Goal: Task Accomplishment & Management: Use online tool/utility

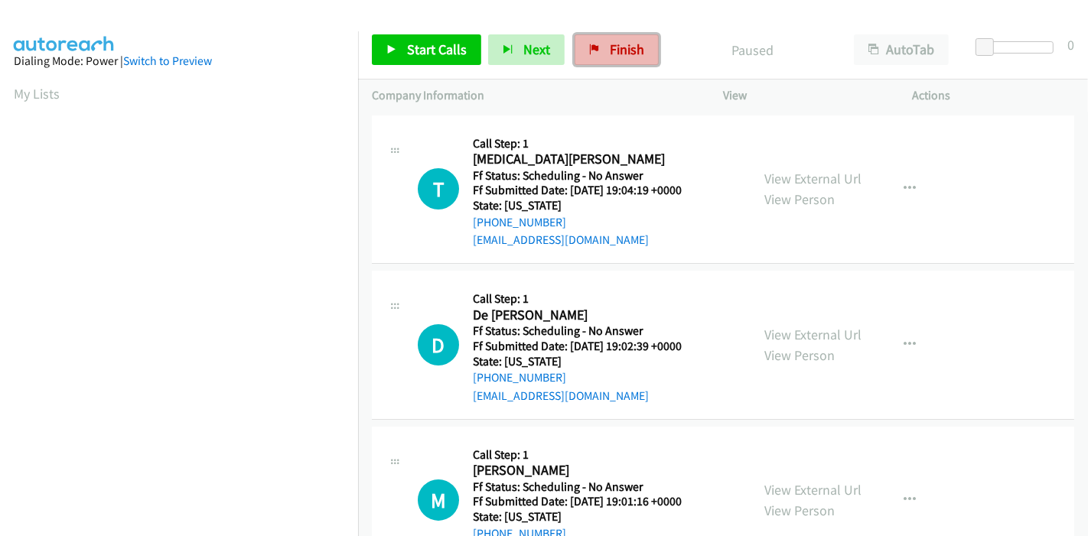
drag, startPoint x: 618, startPoint y: 49, endPoint x: 605, endPoint y: 64, distance: 19.5
click at [618, 49] on span "Finish" at bounding box center [627, 50] width 34 height 18
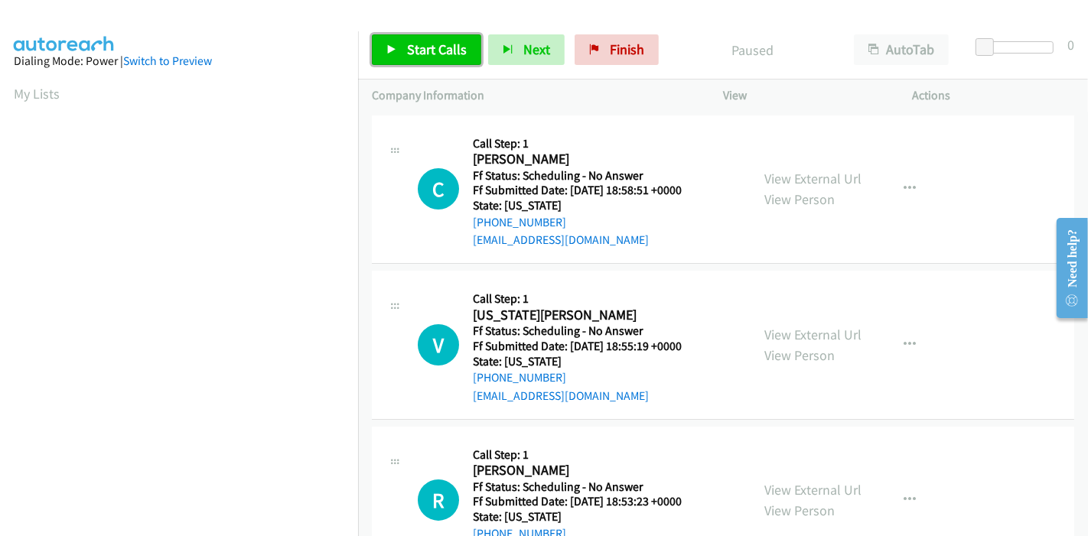
click at [414, 52] on span "Start Calls" at bounding box center [437, 50] width 60 height 18
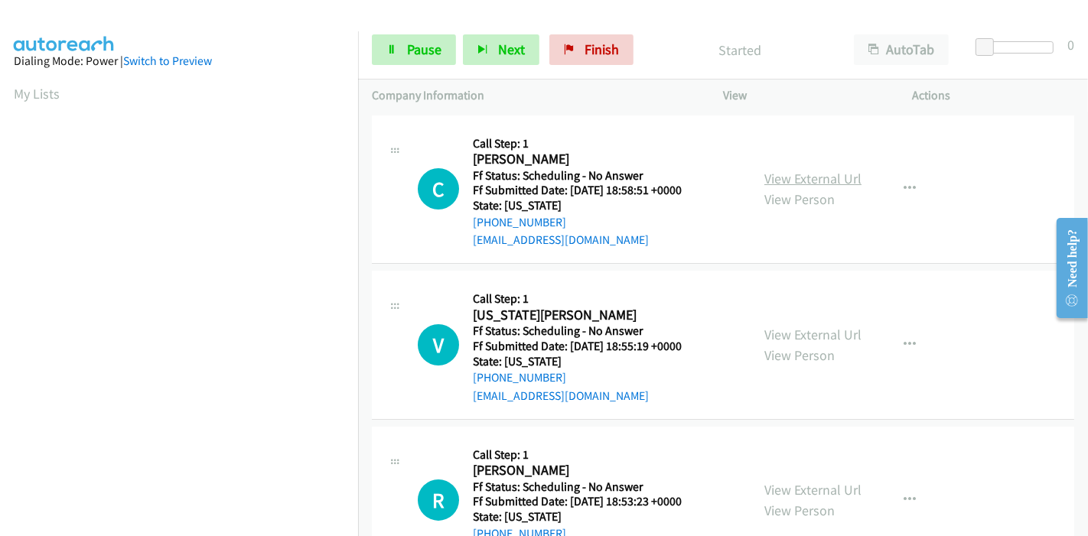
click at [797, 176] on link "View External Url" at bounding box center [813, 179] width 97 height 18
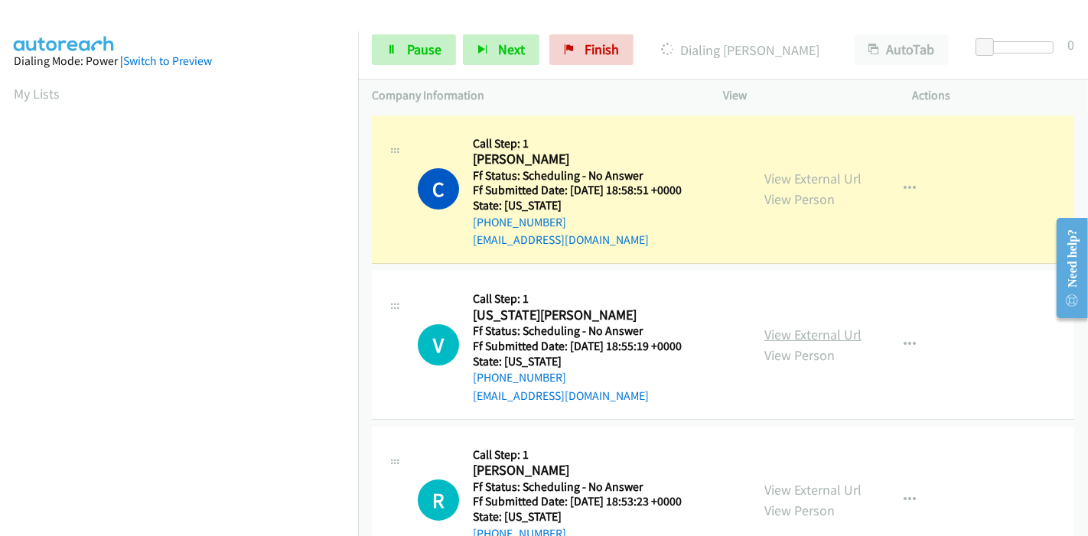
click at [778, 331] on link "View External Url" at bounding box center [813, 335] width 97 height 18
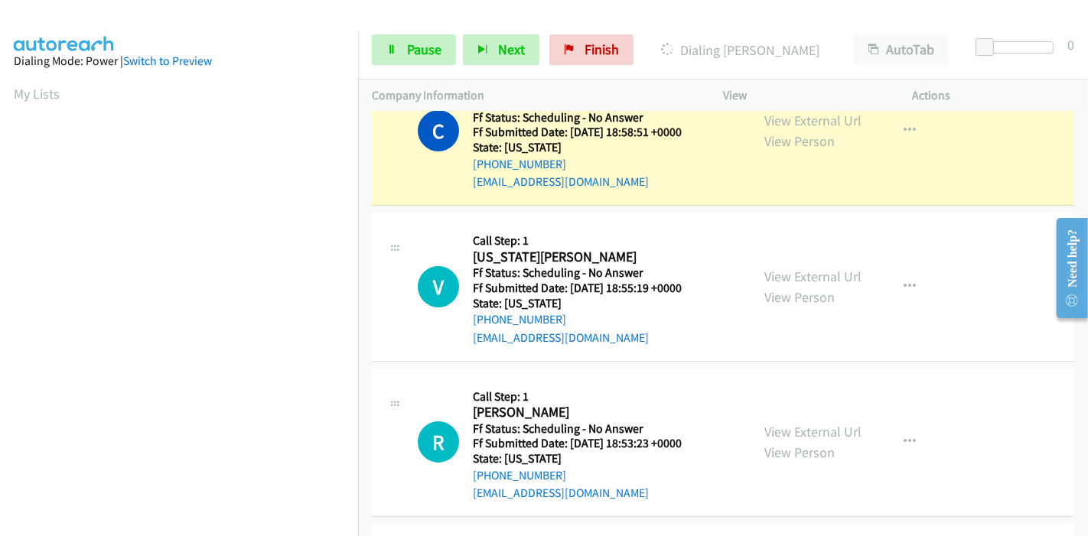
scroll to position [85, 0]
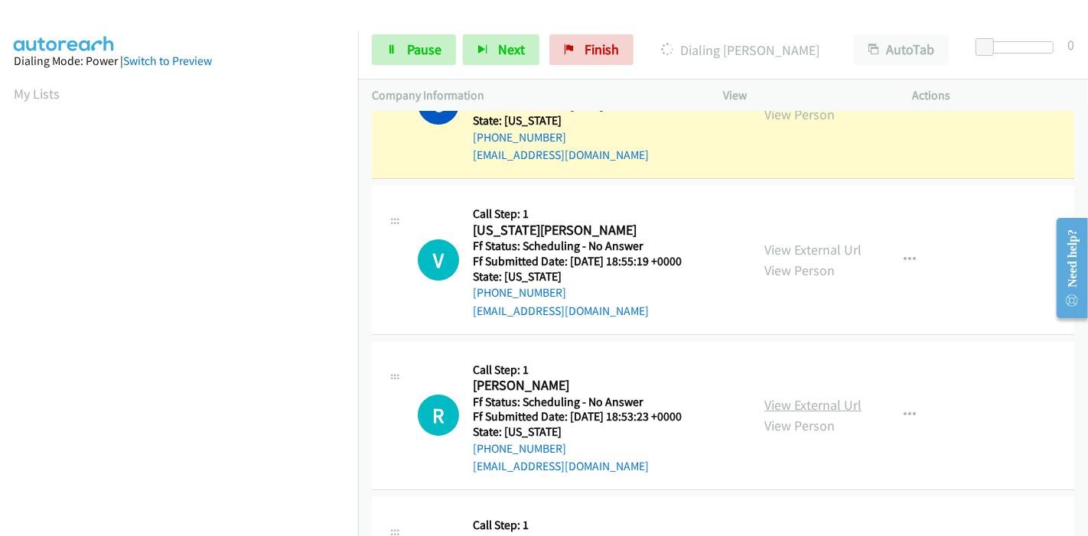
click at [774, 401] on link "View External Url" at bounding box center [813, 405] width 97 height 18
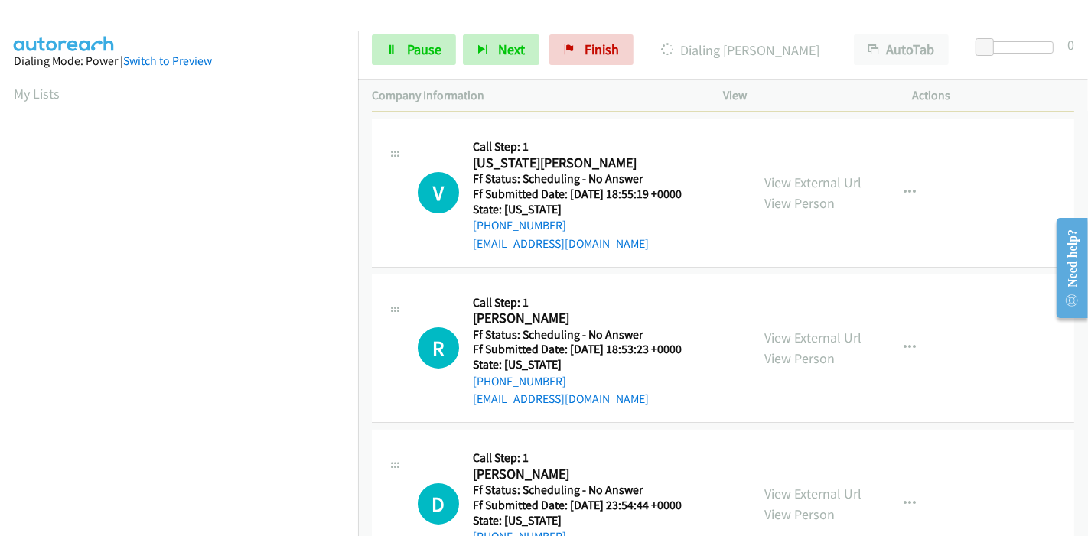
scroll to position [255, 0]
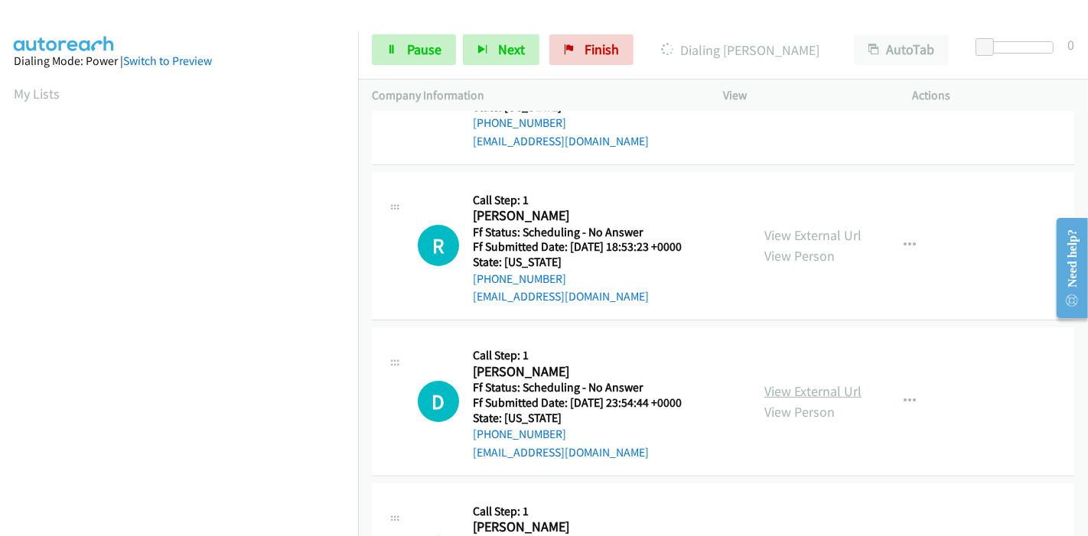
click at [787, 390] on link "View External Url" at bounding box center [813, 392] width 97 height 18
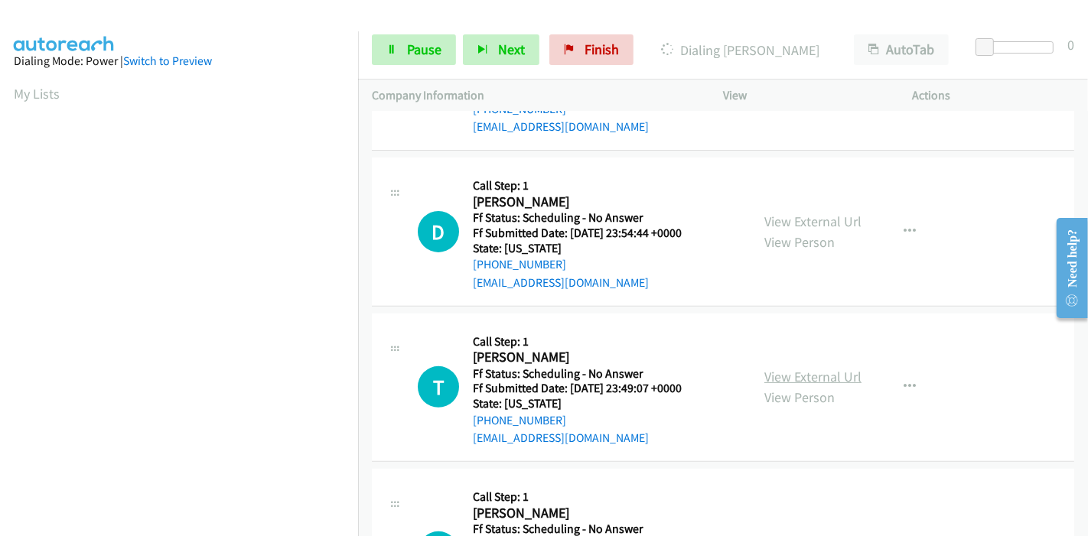
click at [781, 379] on link "View External Url" at bounding box center [813, 377] width 97 height 18
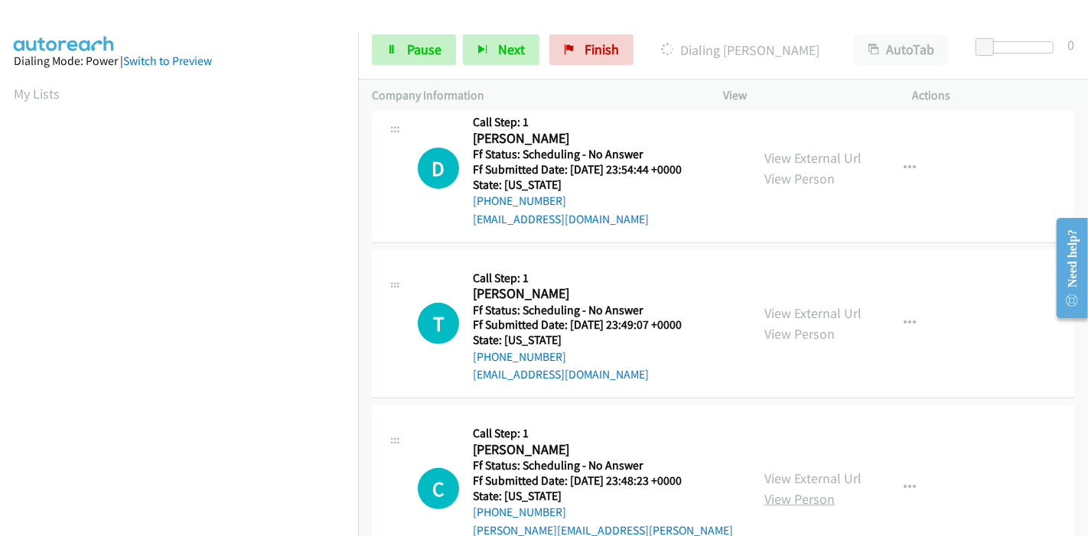
scroll to position [595, 0]
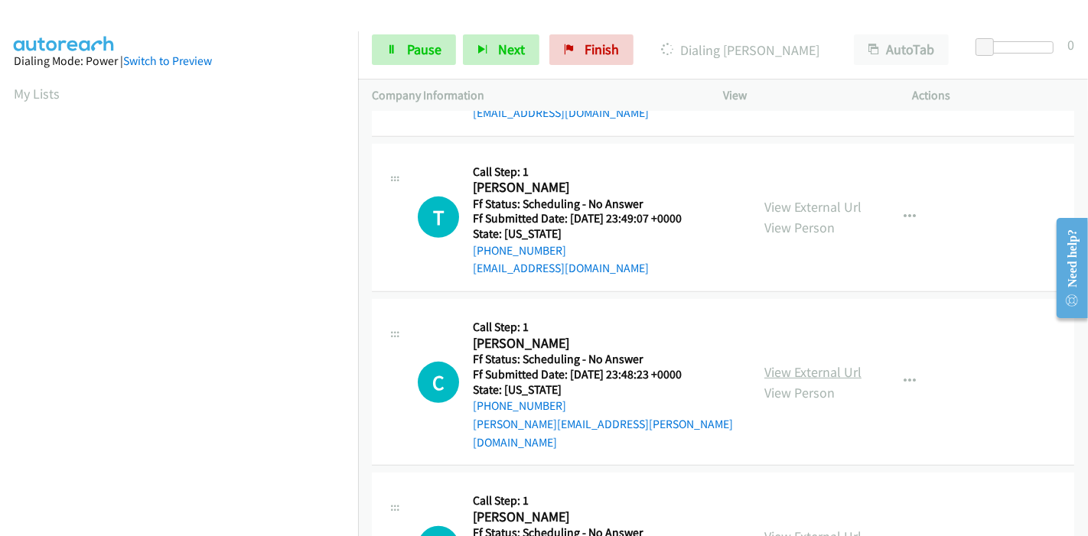
click at [784, 364] on link "View External Url" at bounding box center [813, 373] width 97 height 18
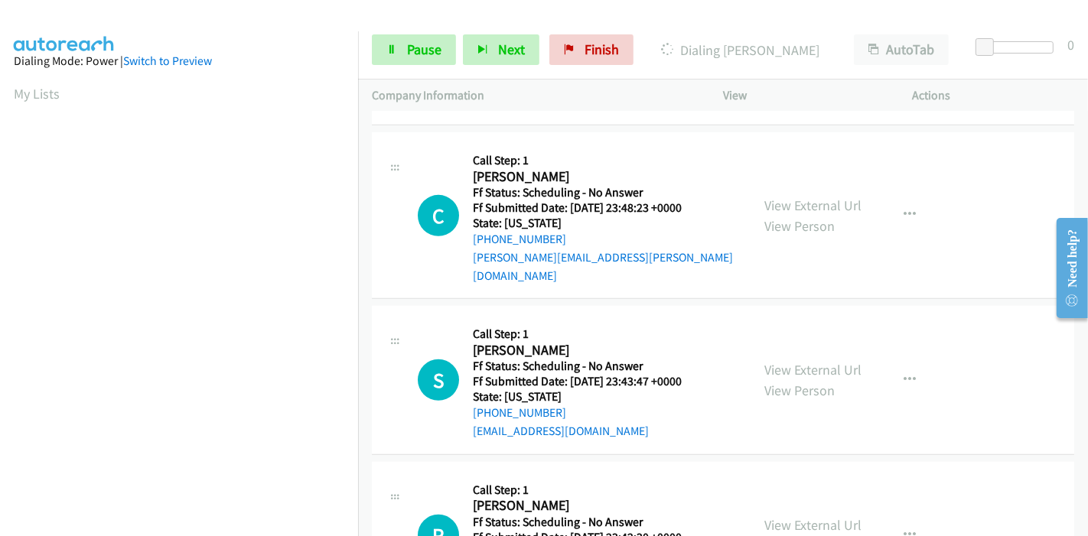
scroll to position [765, 0]
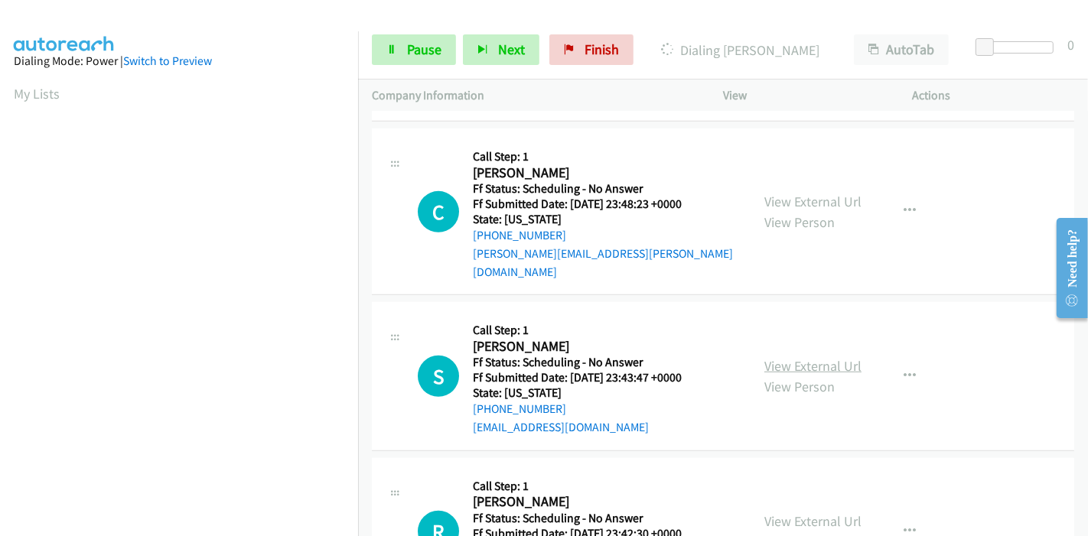
click at [770, 357] on link "View External Url" at bounding box center [813, 366] width 97 height 18
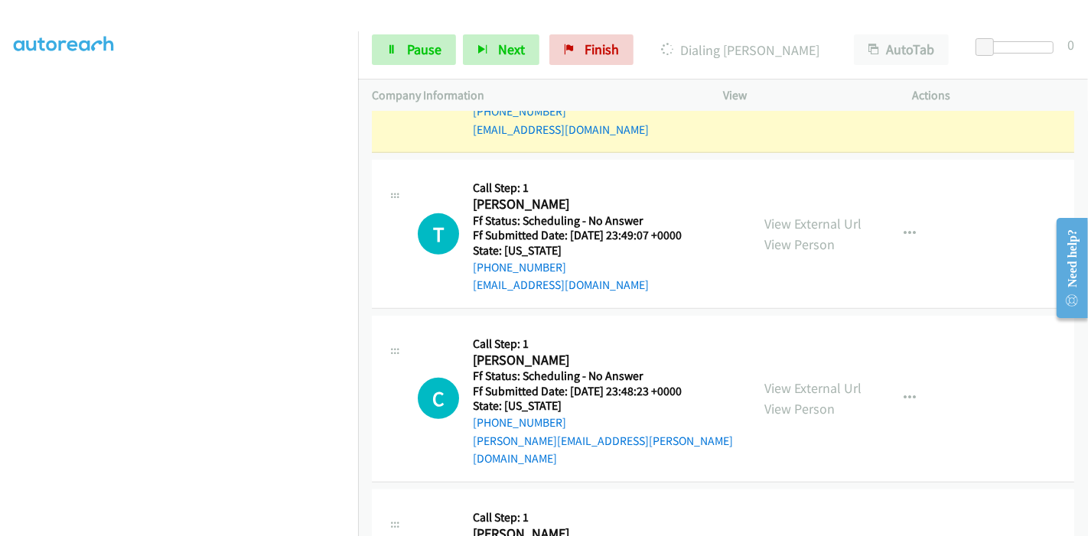
scroll to position [595, 0]
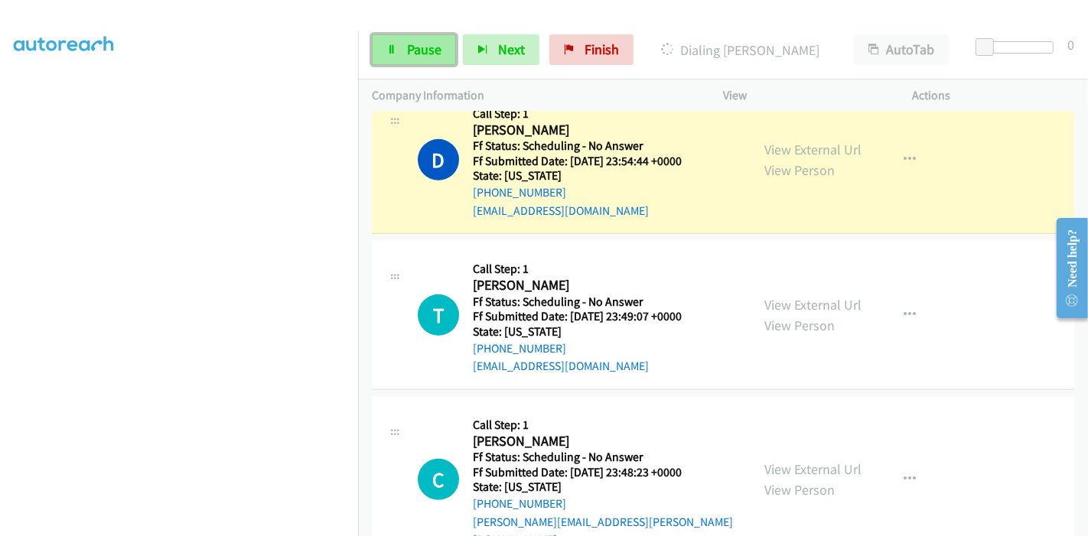
click at [418, 47] on span "Pause" at bounding box center [424, 50] width 34 height 18
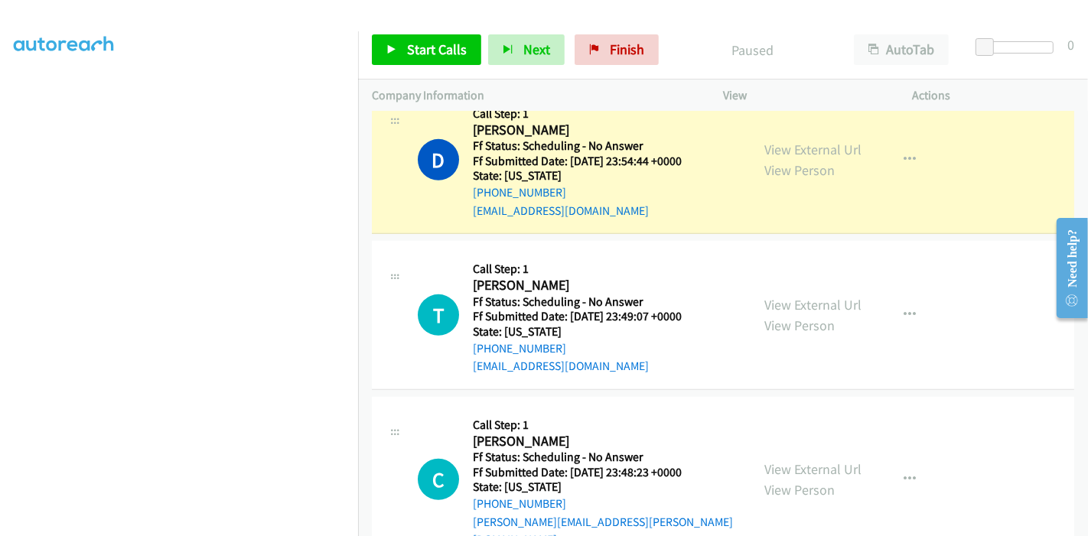
scroll to position [510, 0]
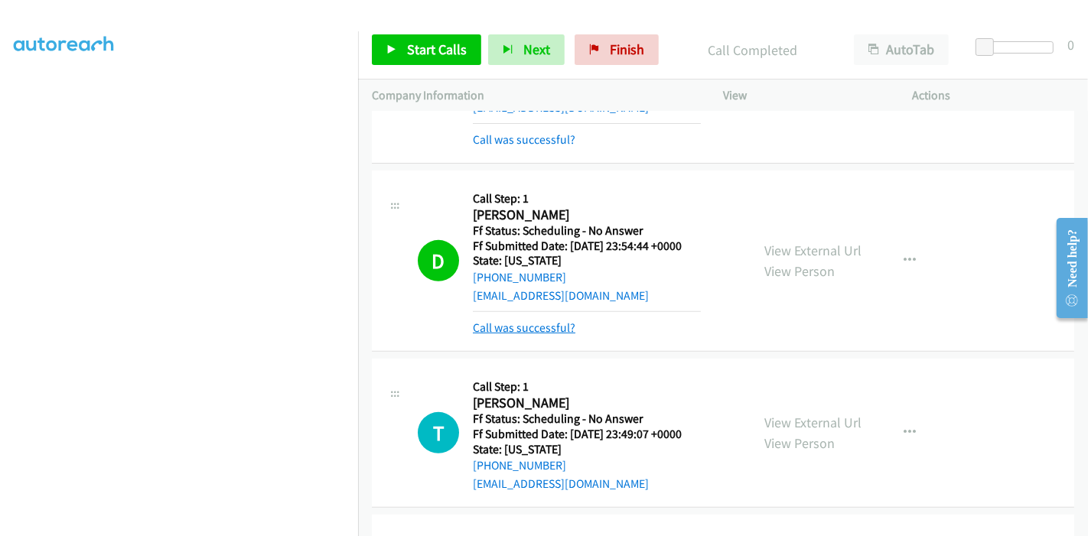
click at [520, 324] on link "Call was successful?" at bounding box center [524, 328] width 103 height 15
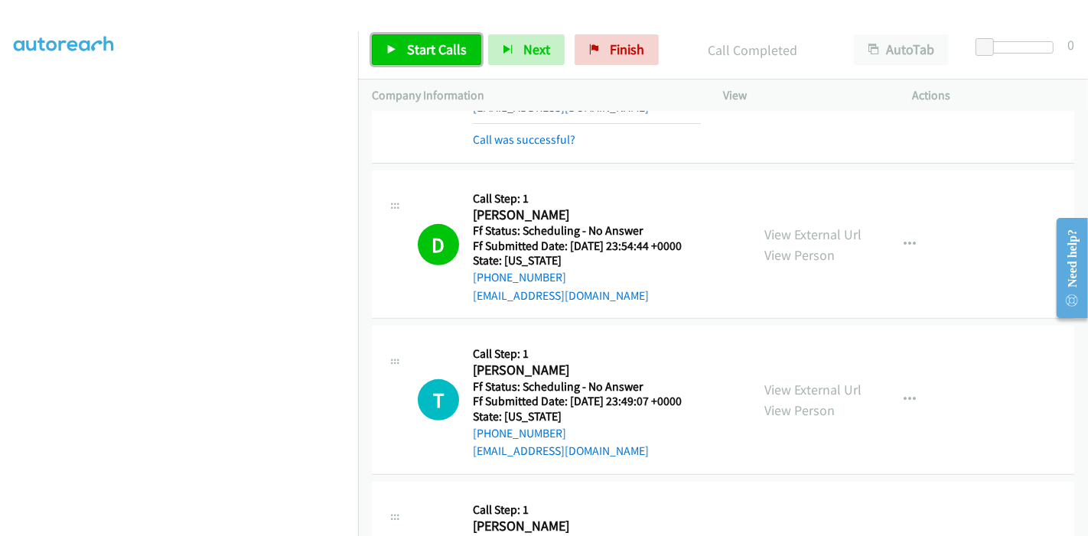
click at [432, 55] on span "Start Calls" at bounding box center [437, 50] width 60 height 18
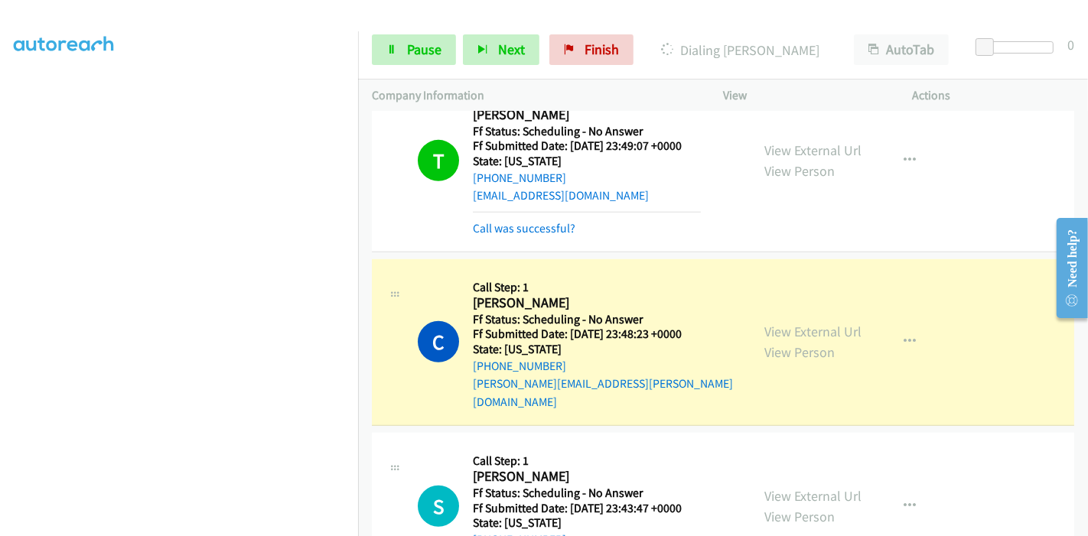
scroll to position [935, 0]
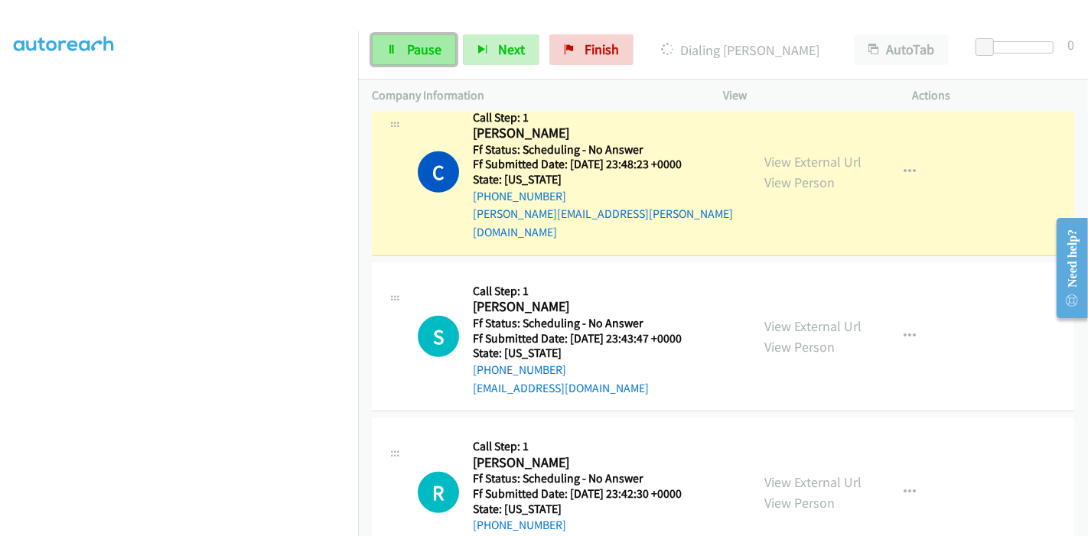
click at [414, 51] on span "Pause" at bounding box center [424, 50] width 34 height 18
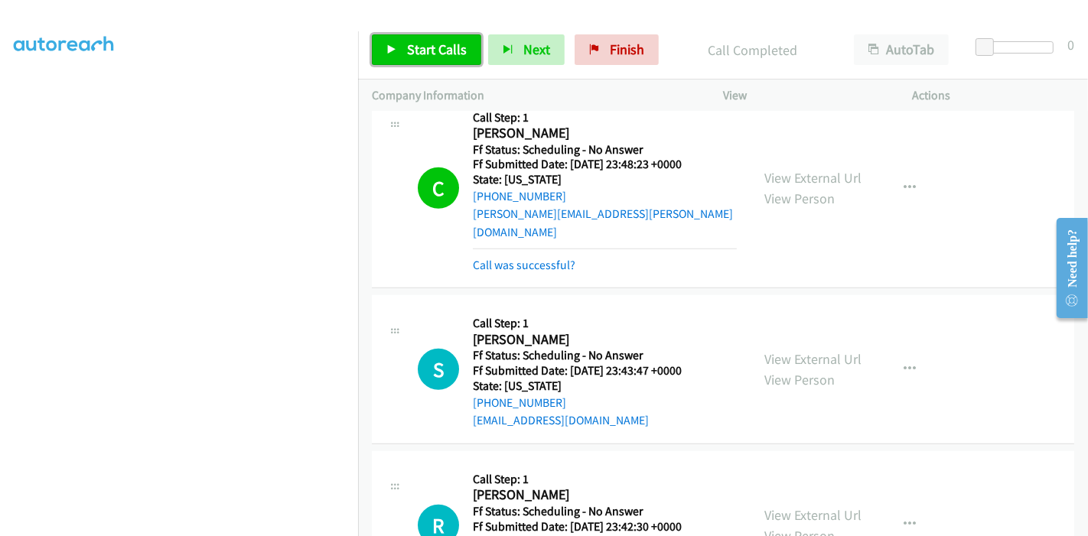
click at [441, 58] on link "Start Calls" at bounding box center [426, 49] width 109 height 31
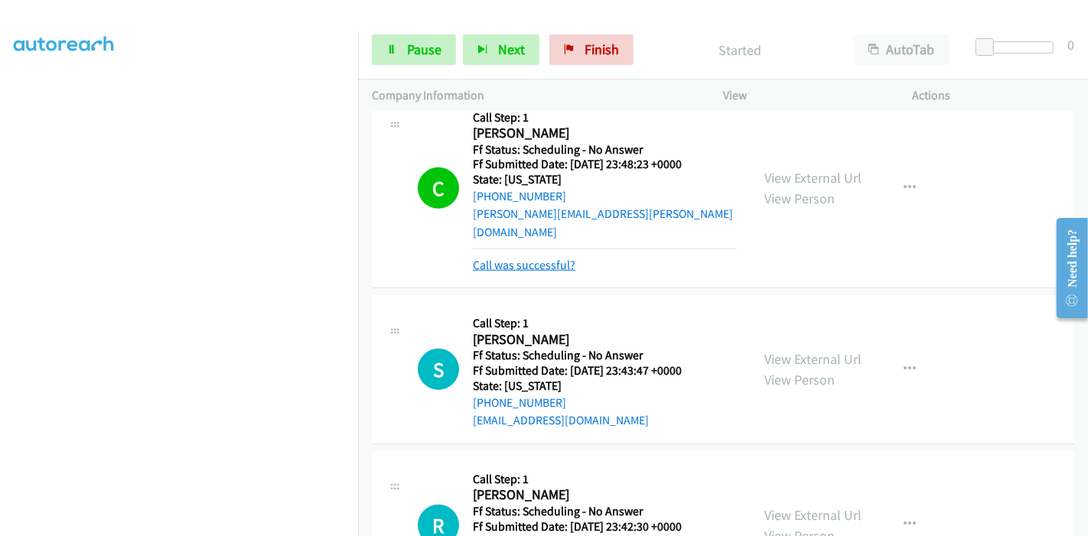
click at [543, 258] on link "Call was successful?" at bounding box center [524, 265] width 103 height 15
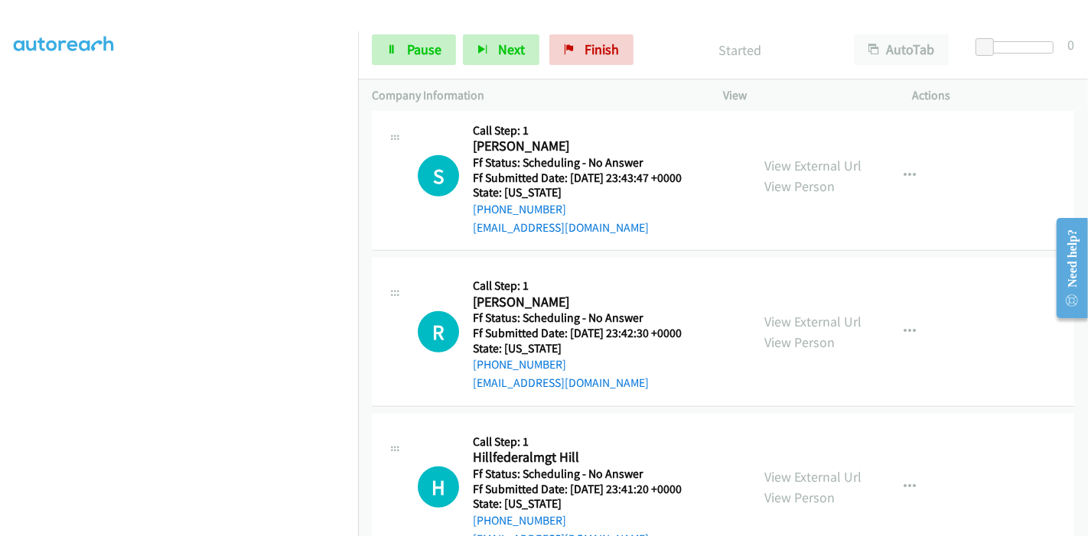
scroll to position [1190, 0]
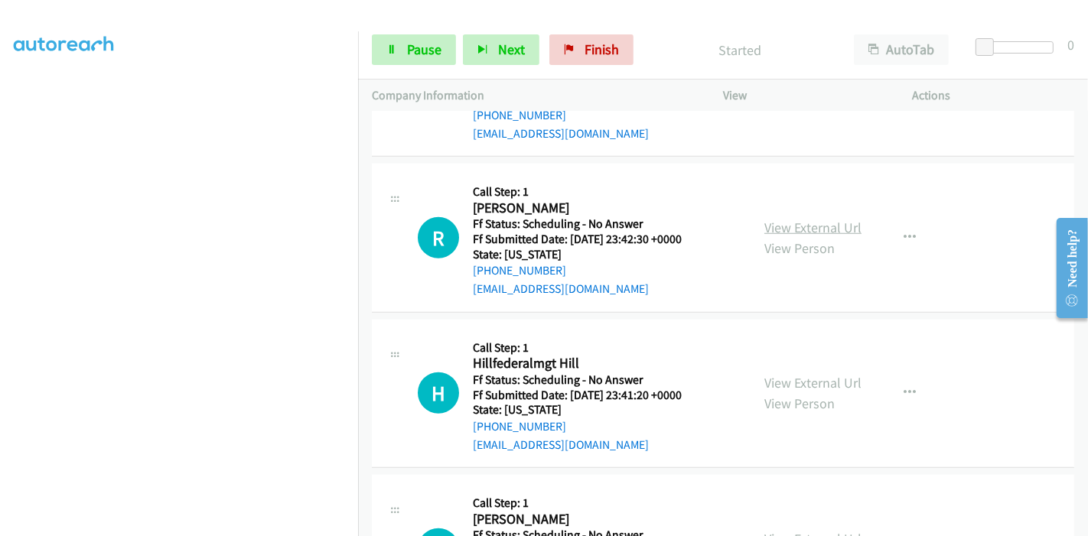
click at [800, 219] on link "View External Url" at bounding box center [813, 228] width 97 height 18
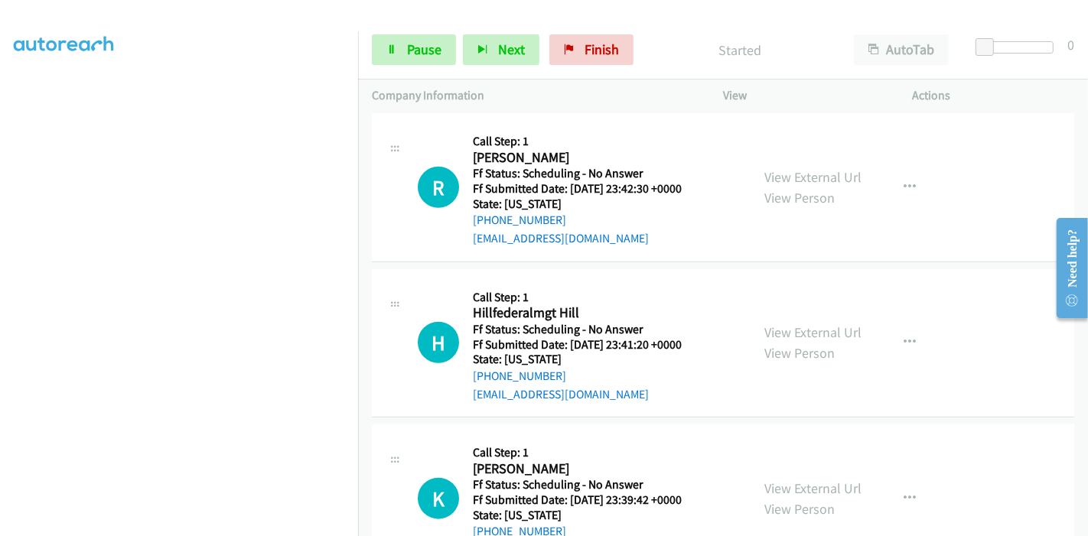
scroll to position [1275, 0]
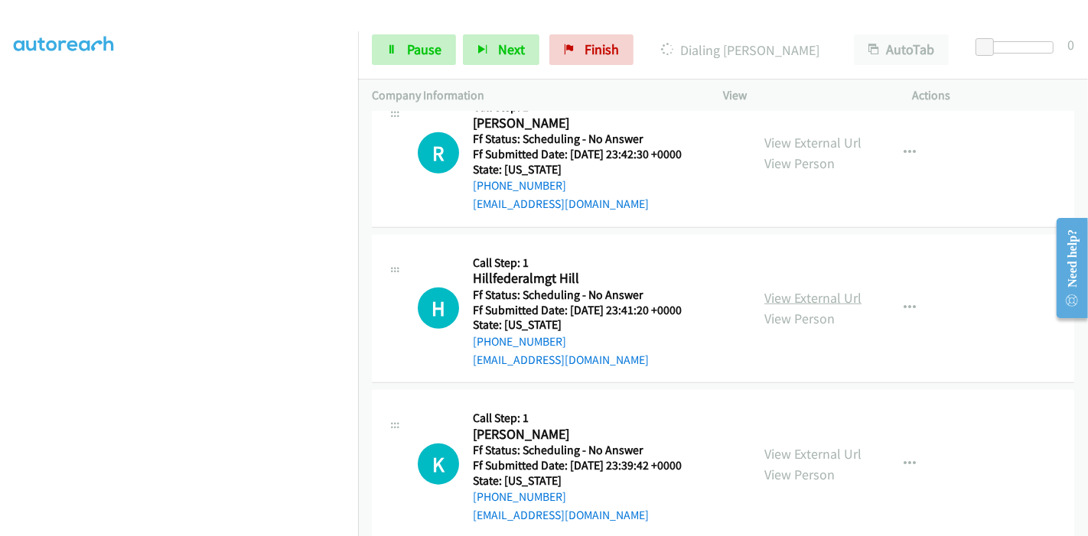
click at [782, 289] on link "View External Url" at bounding box center [813, 298] width 97 height 18
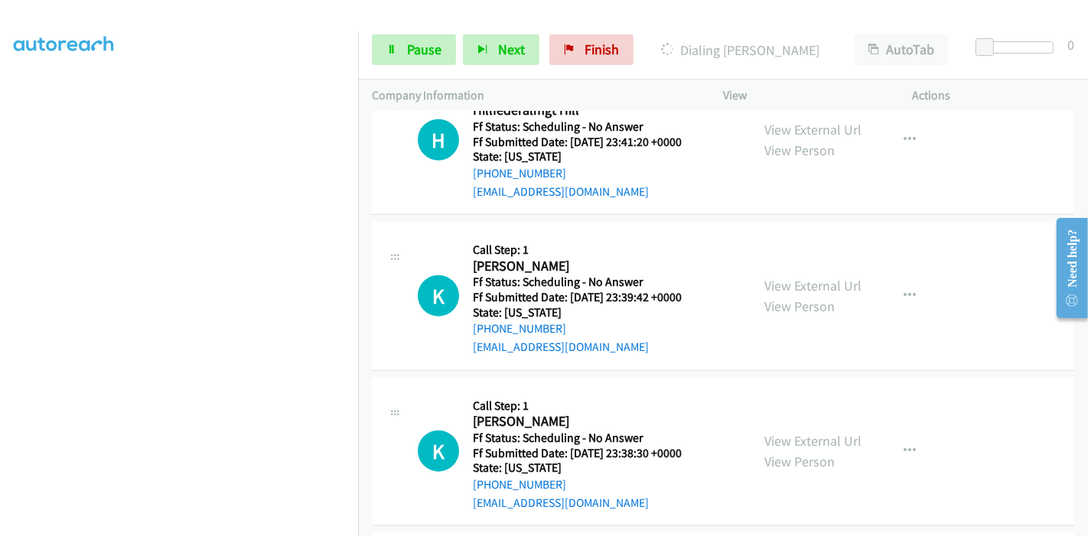
scroll to position [1445, 0]
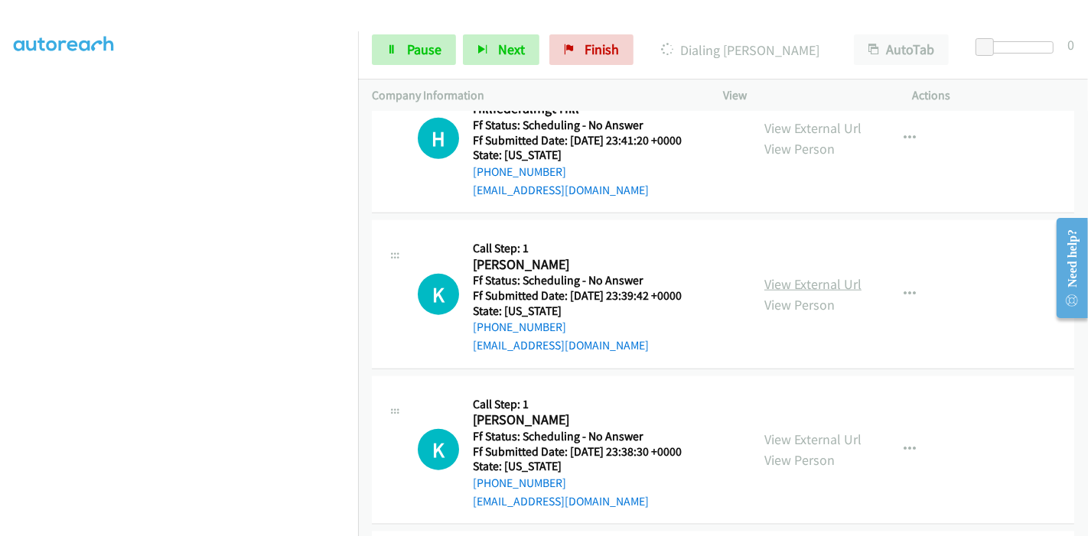
click at [791, 275] on link "View External Url" at bounding box center [813, 284] width 97 height 18
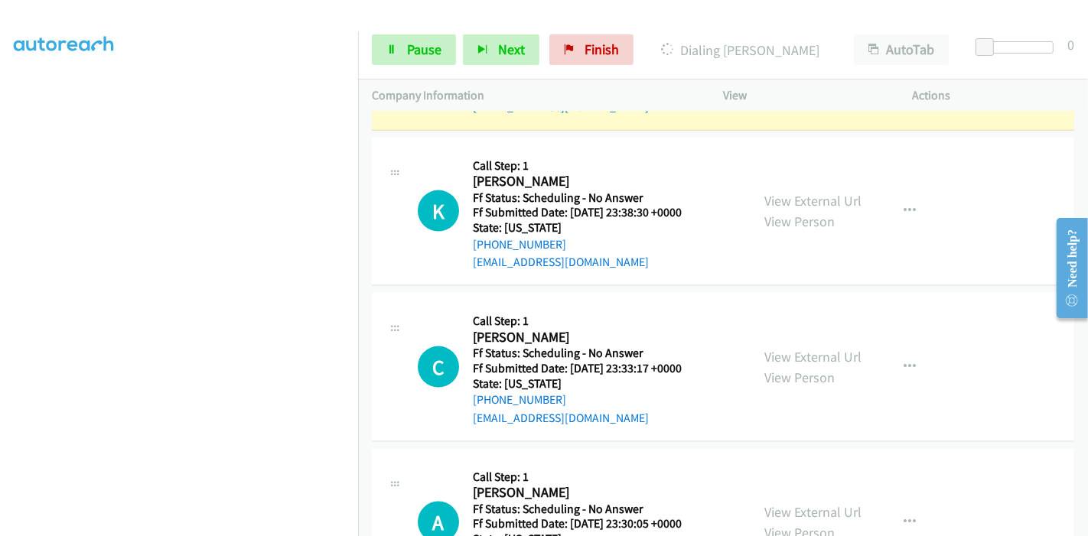
scroll to position [1785, 0]
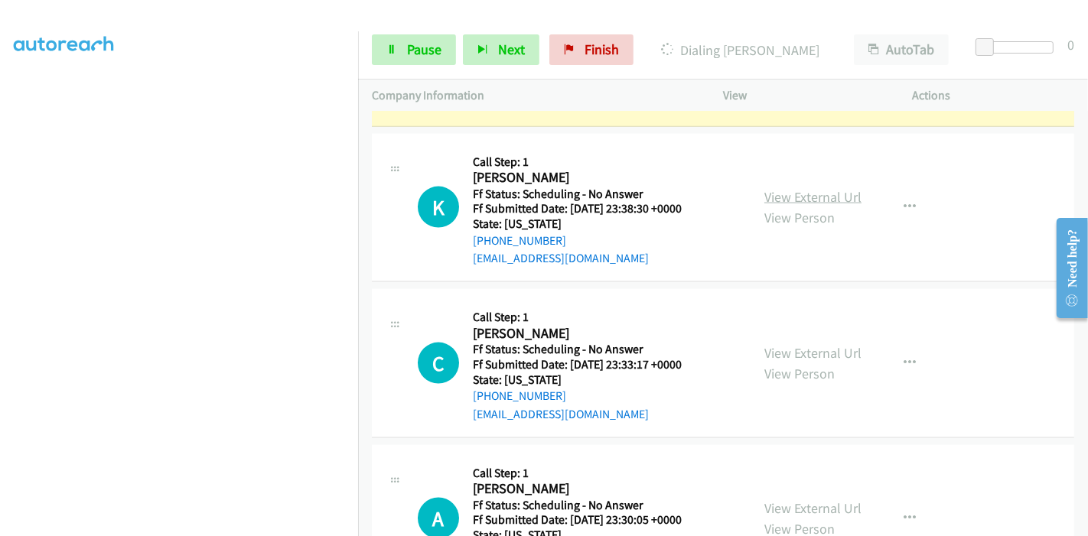
click at [800, 188] on link "View External Url" at bounding box center [813, 197] width 97 height 18
click at [770, 344] on link "View External Url" at bounding box center [813, 353] width 97 height 18
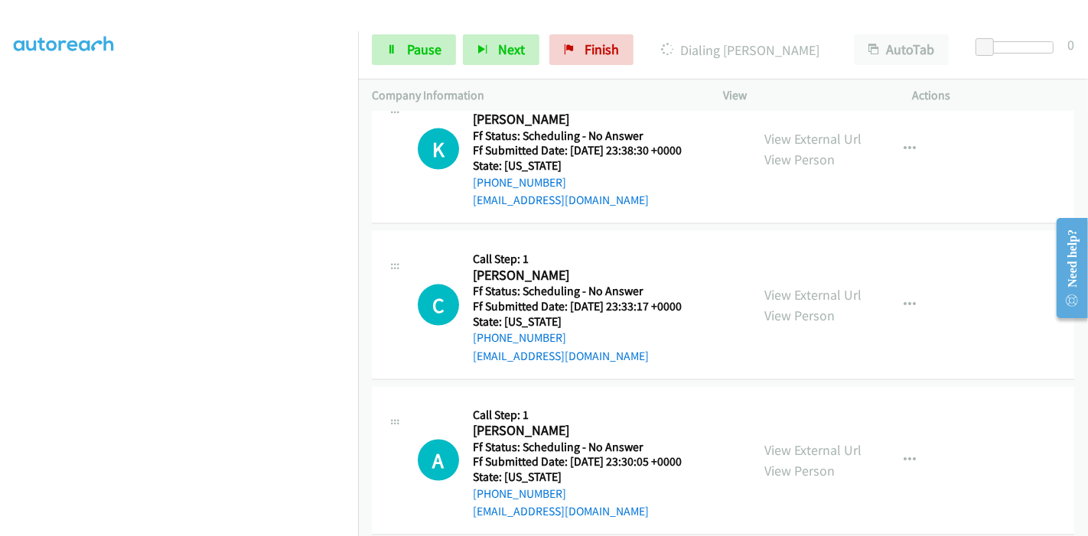
scroll to position [1870, 0]
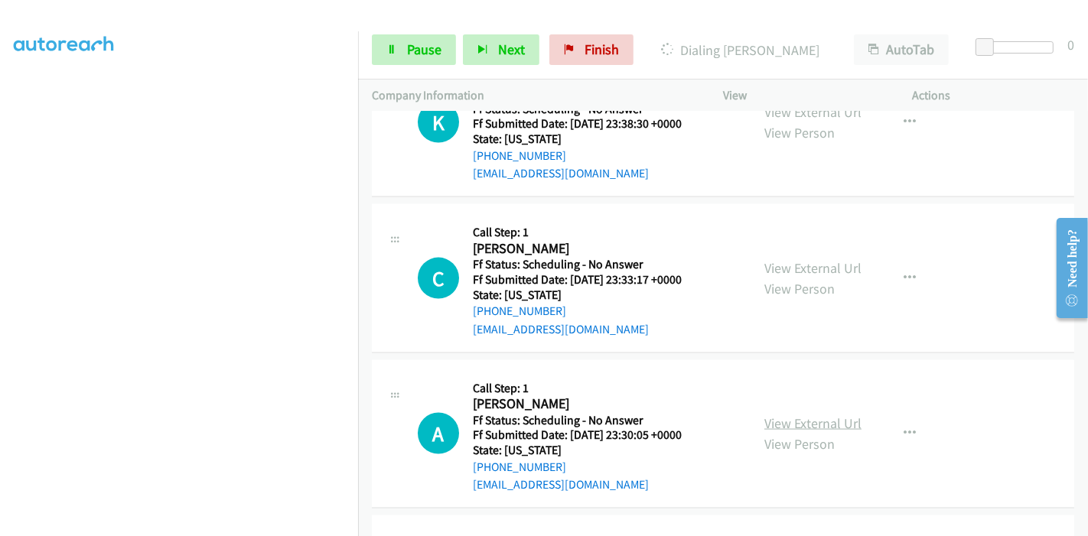
click at [781, 415] on link "View External Url" at bounding box center [813, 424] width 97 height 18
click at [411, 48] on span "Pause" at bounding box center [424, 50] width 34 height 18
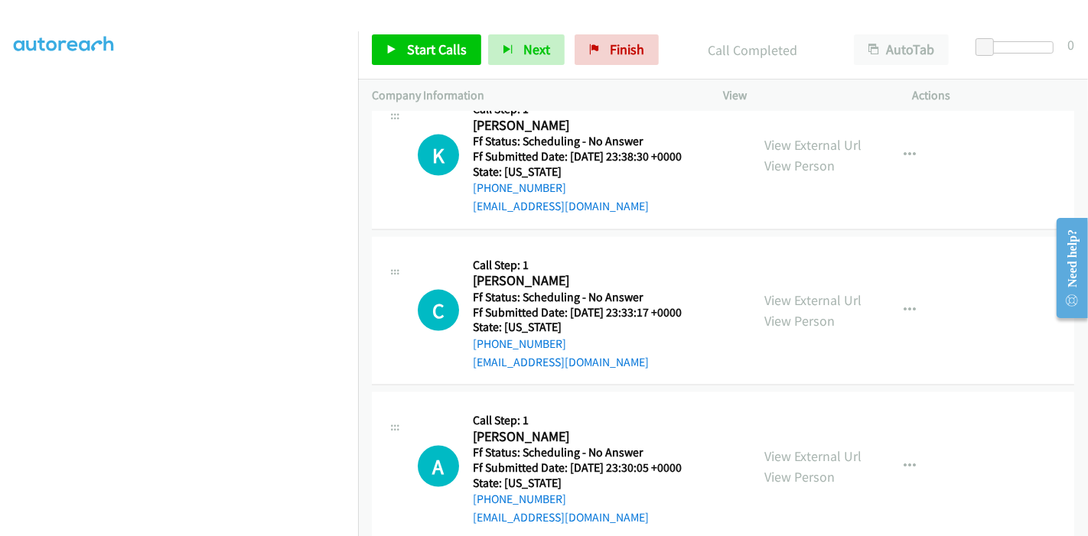
scroll to position [1902, 0]
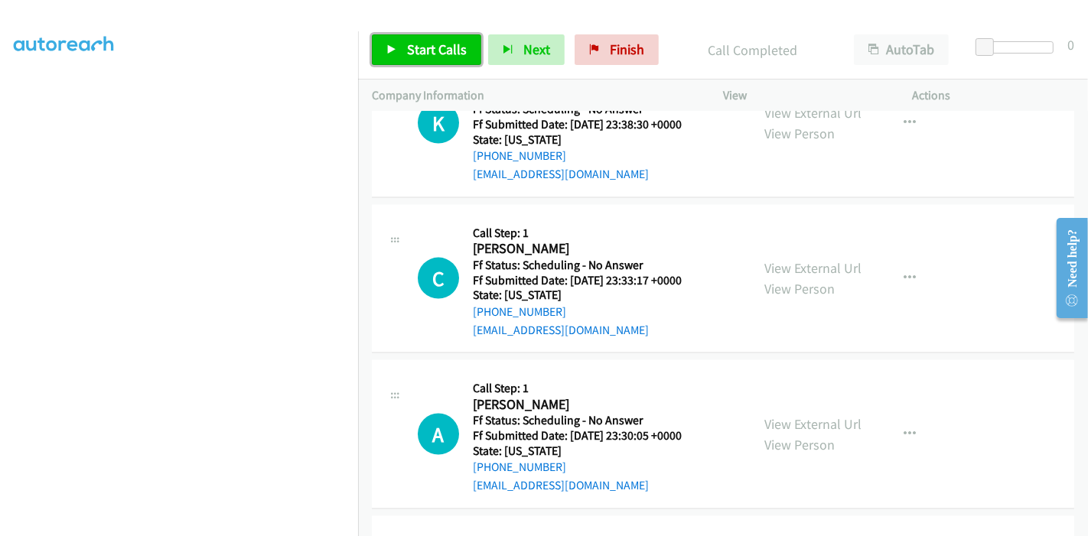
click at [416, 54] on span "Start Calls" at bounding box center [437, 50] width 60 height 18
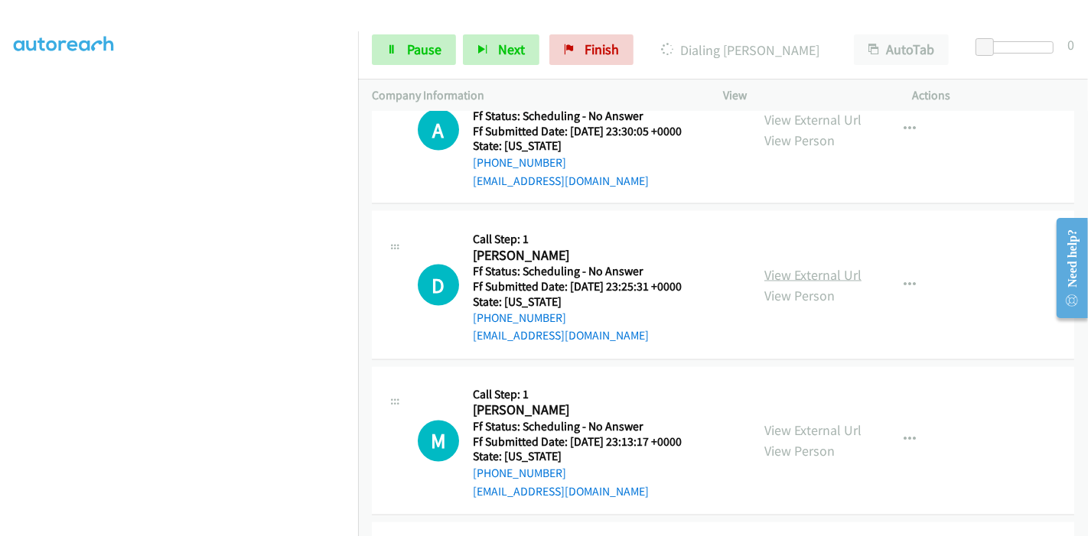
scroll to position [2243, 0]
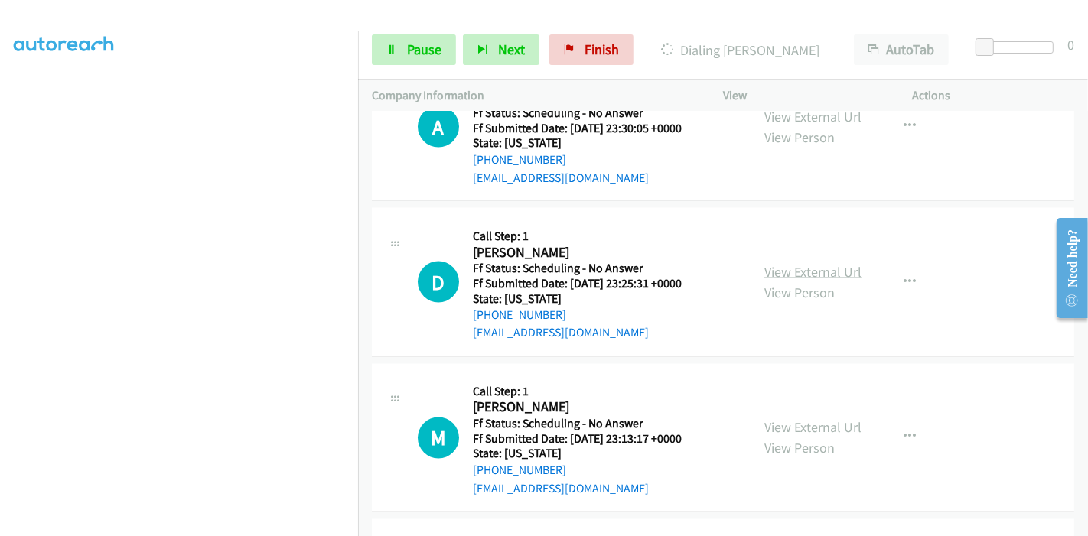
click at [767, 263] on link "View External Url" at bounding box center [813, 272] width 97 height 18
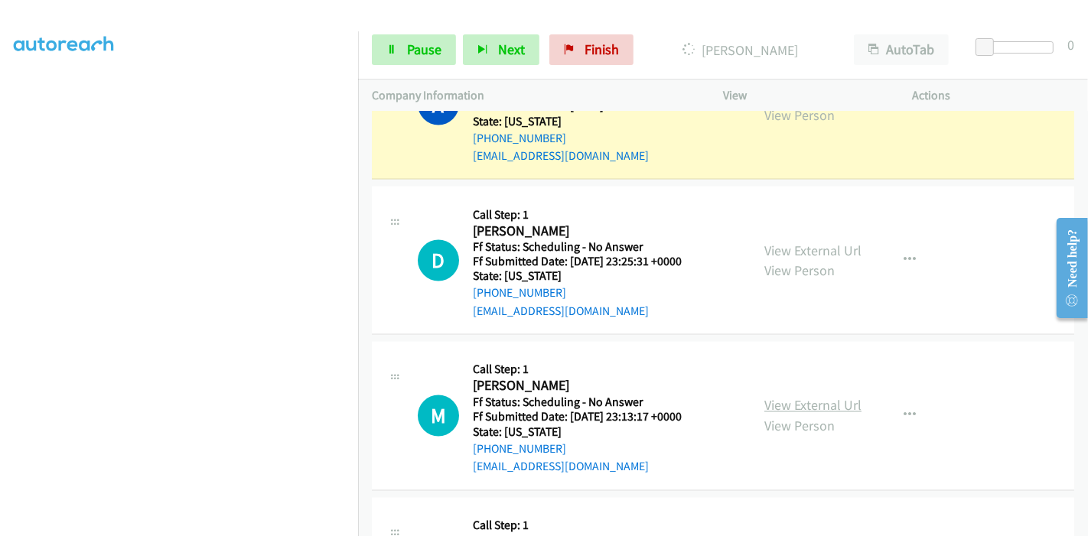
scroll to position [2446, 0]
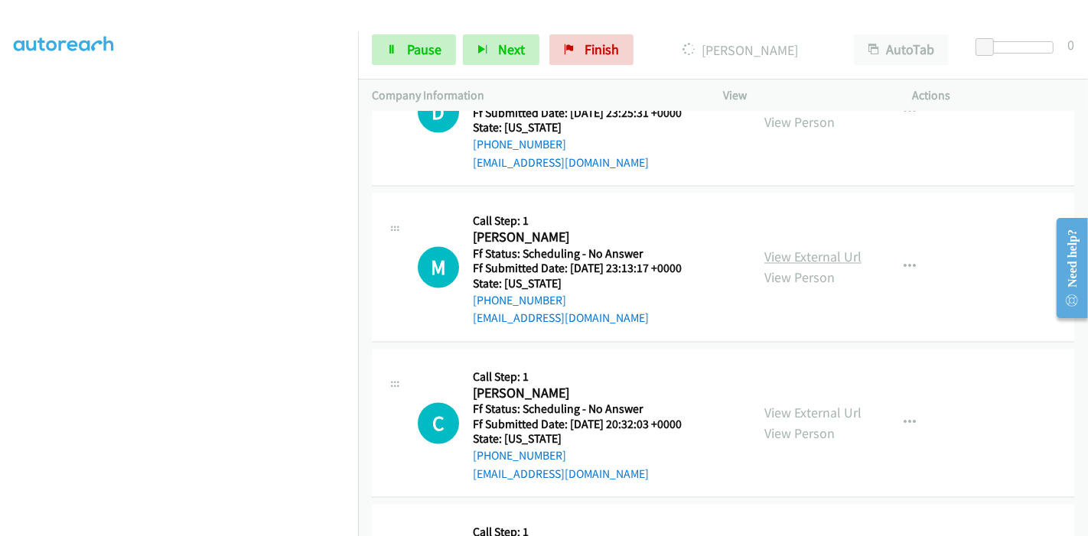
click at [785, 249] on link "View External Url" at bounding box center [813, 258] width 97 height 18
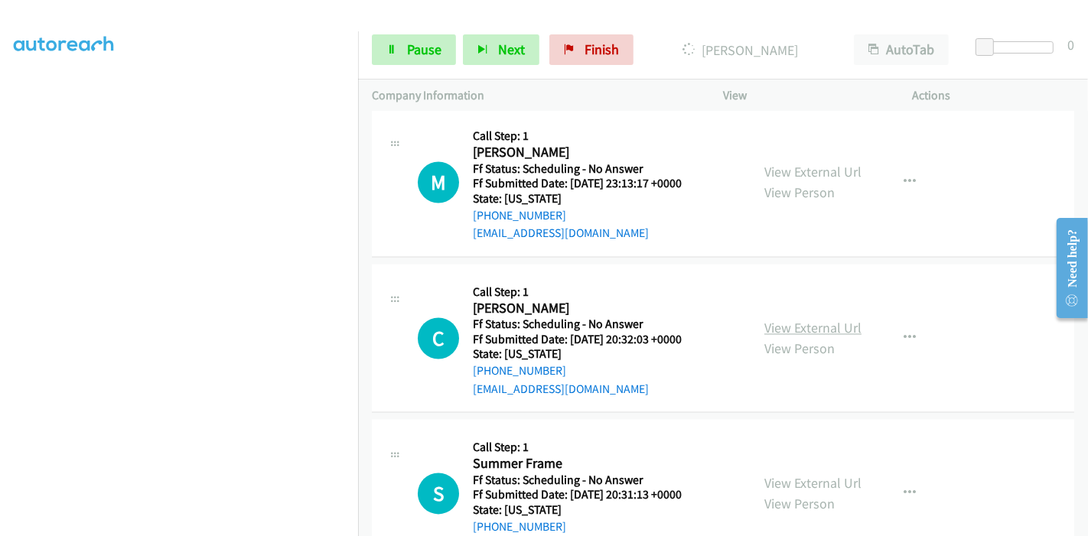
click at [809, 320] on link "View External Url" at bounding box center [813, 329] width 97 height 18
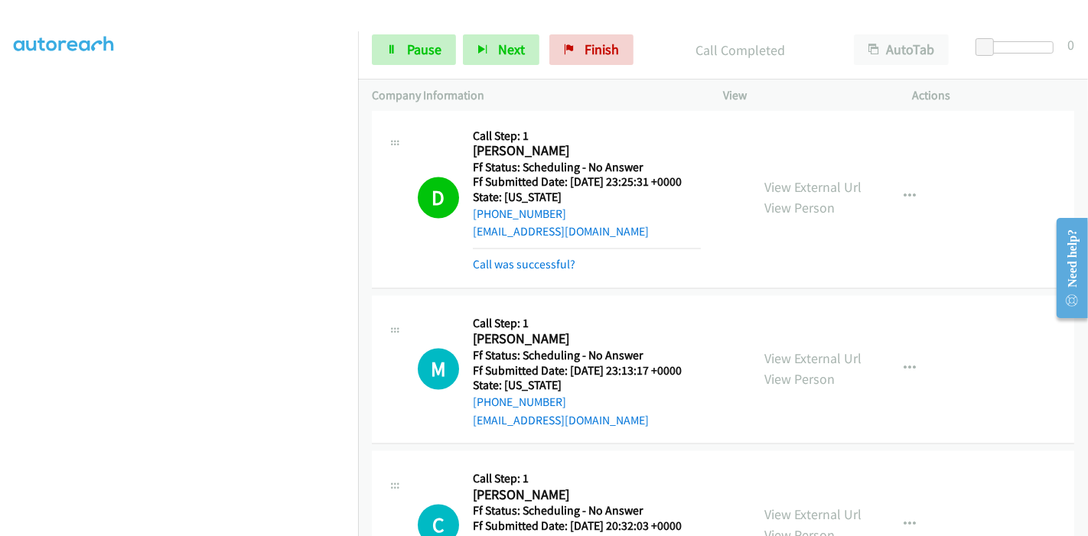
scroll to position [2446, 0]
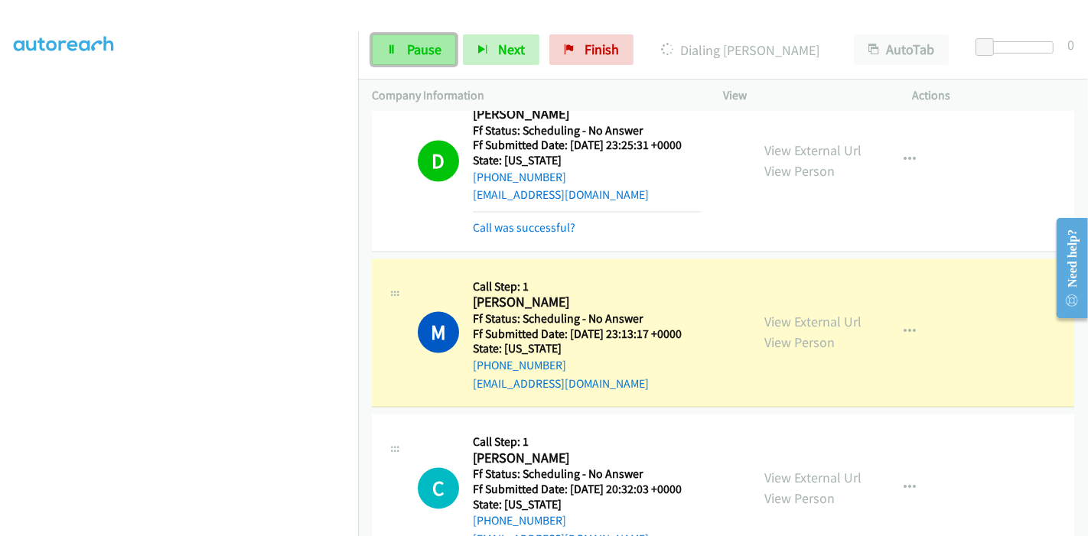
click at [402, 47] on link "Pause" at bounding box center [414, 49] width 84 height 31
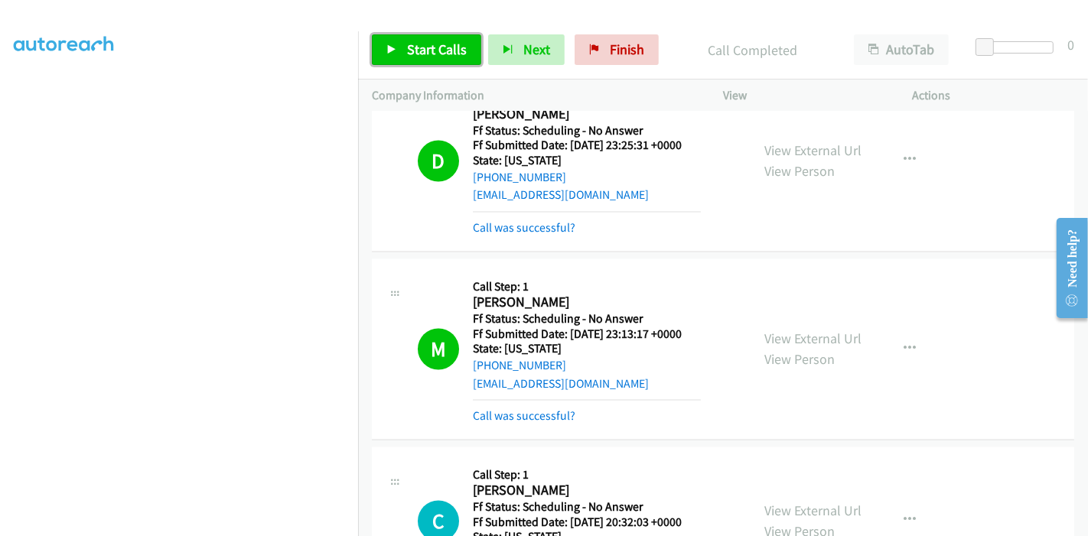
click at [428, 46] on span "Start Calls" at bounding box center [437, 50] width 60 height 18
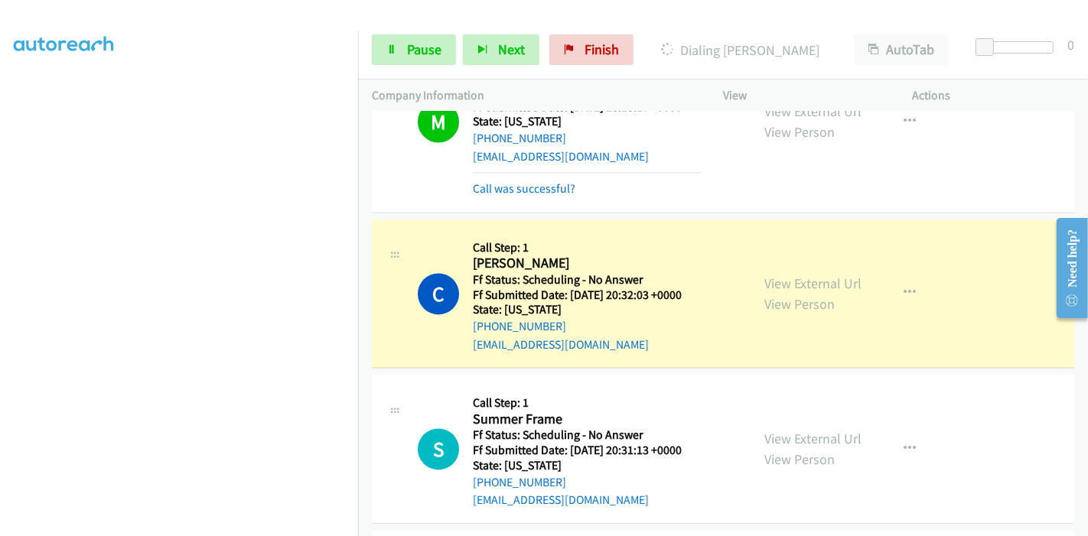
scroll to position [2701, 0]
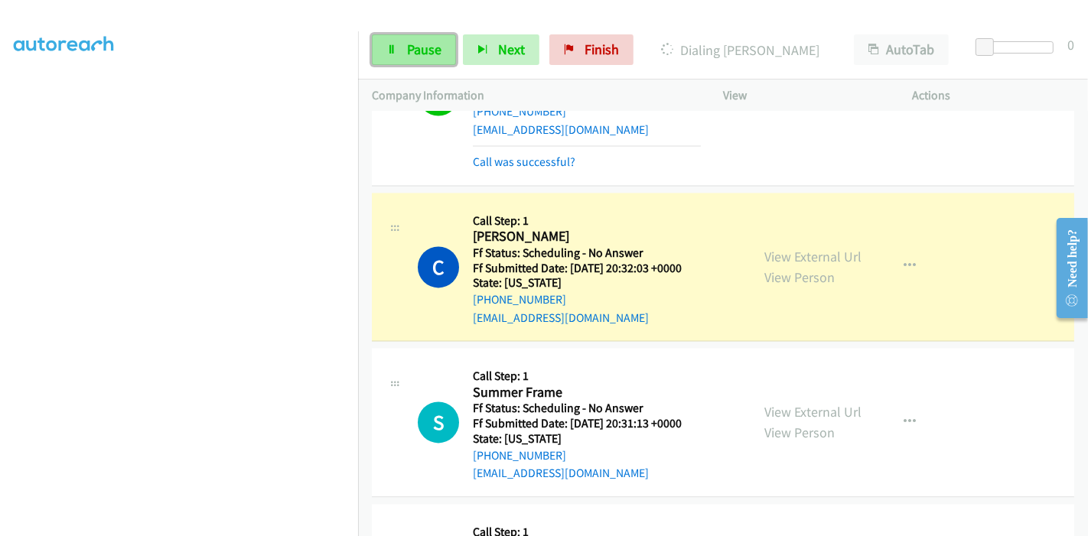
click at [384, 40] on link "Pause" at bounding box center [414, 49] width 84 height 31
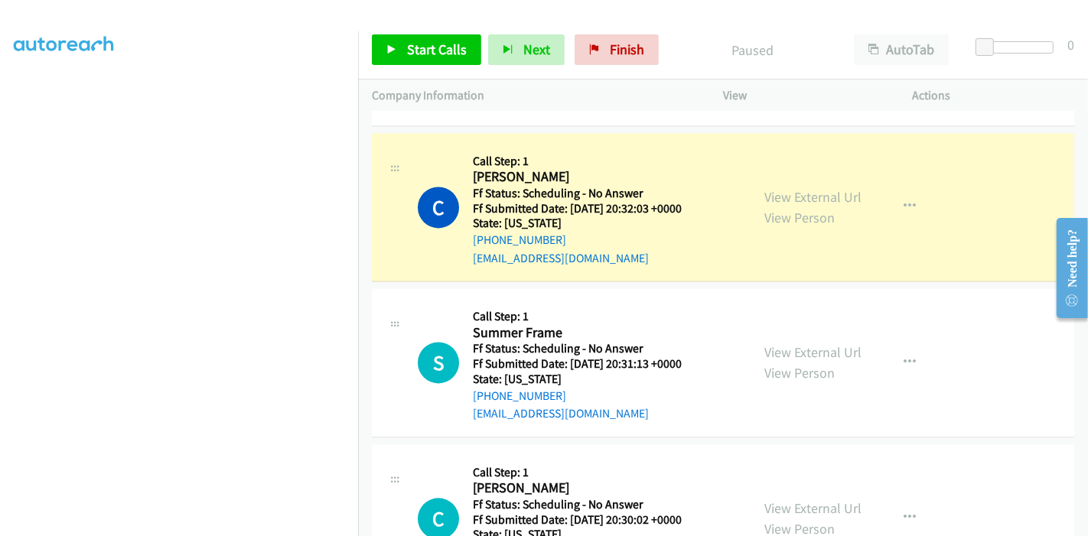
scroll to position [2786, 0]
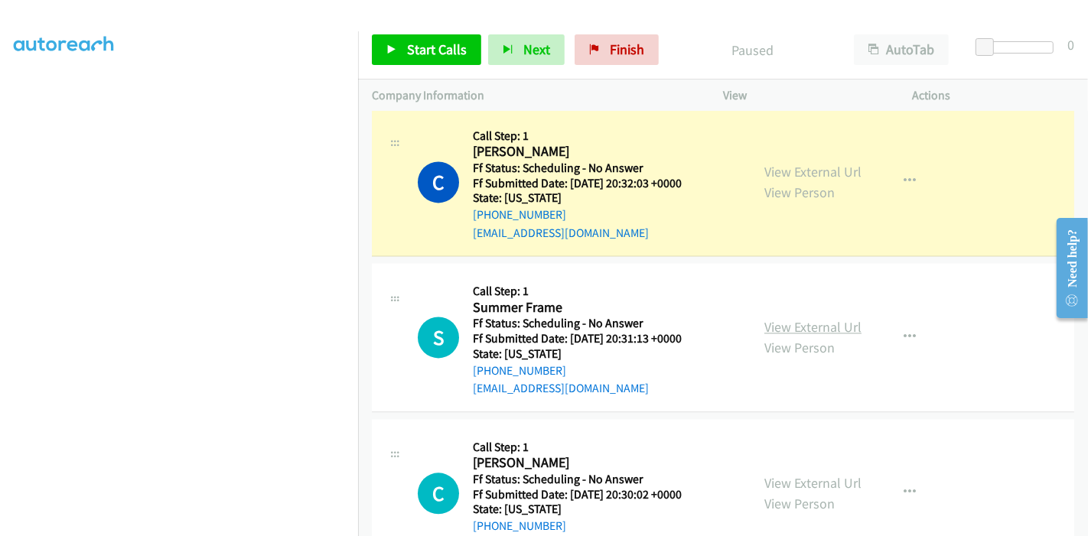
click at [775, 318] on link "View External Url" at bounding box center [813, 327] width 97 height 18
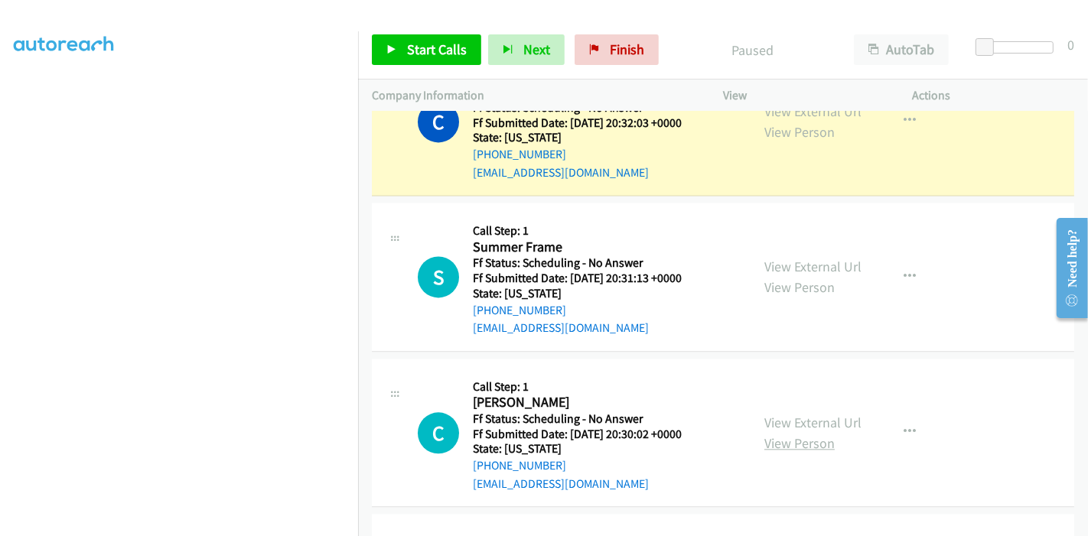
scroll to position [2871, 0]
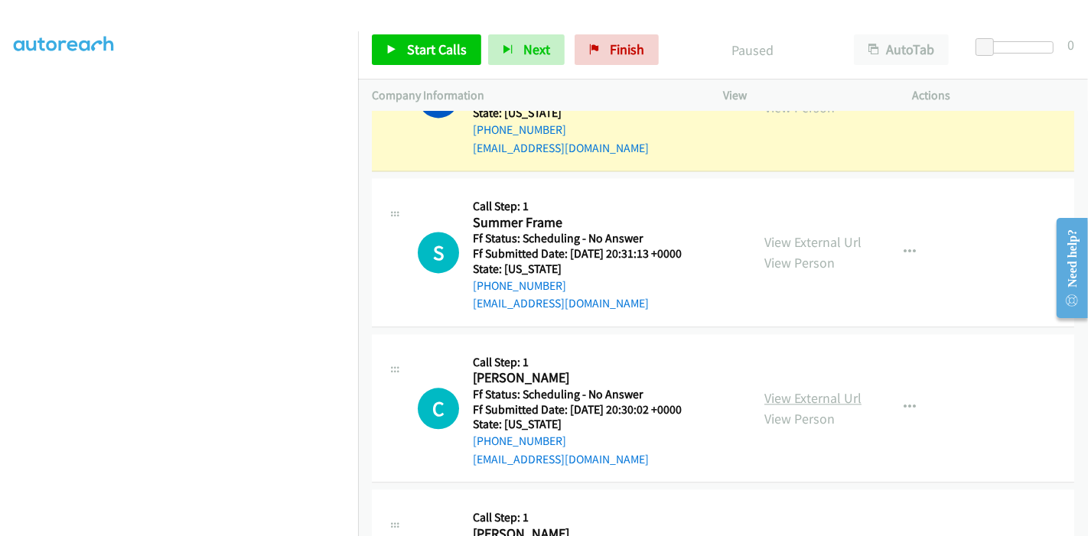
click at [795, 390] on link "View External Url" at bounding box center [813, 399] width 97 height 18
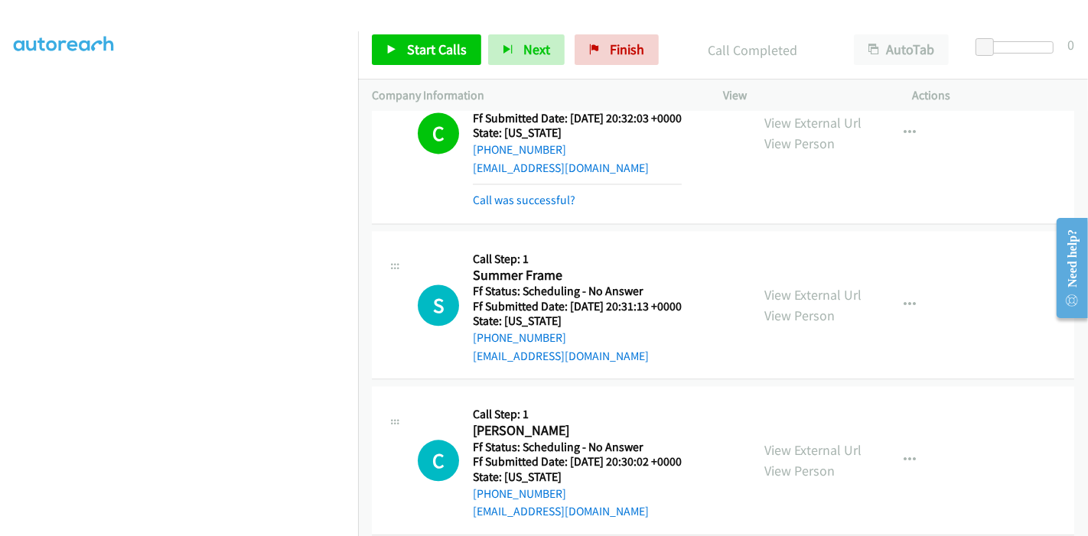
scroll to position [2956, 0]
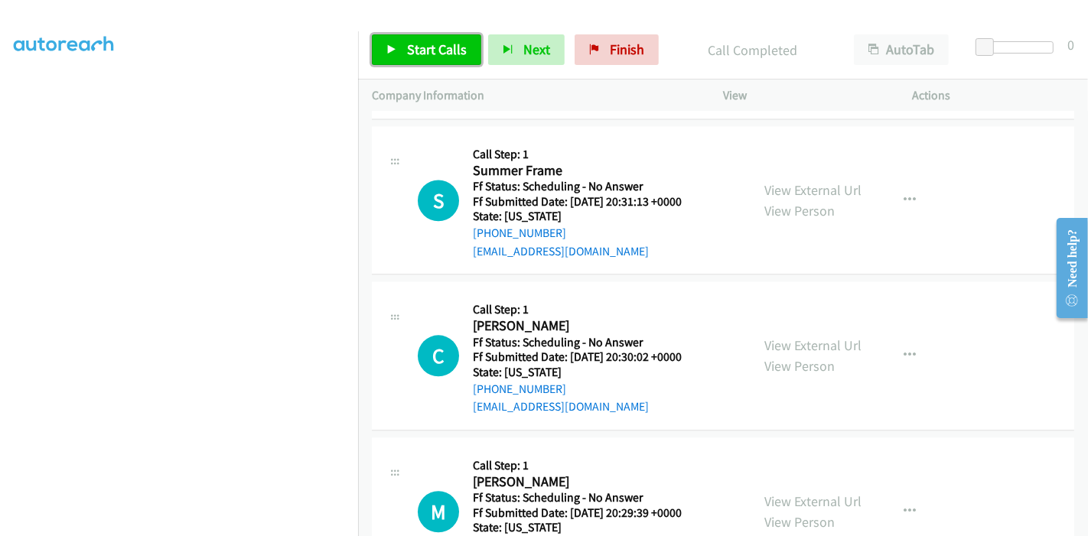
click at [420, 37] on link "Start Calls" at bounding box center [426, 49] width 109 height 31
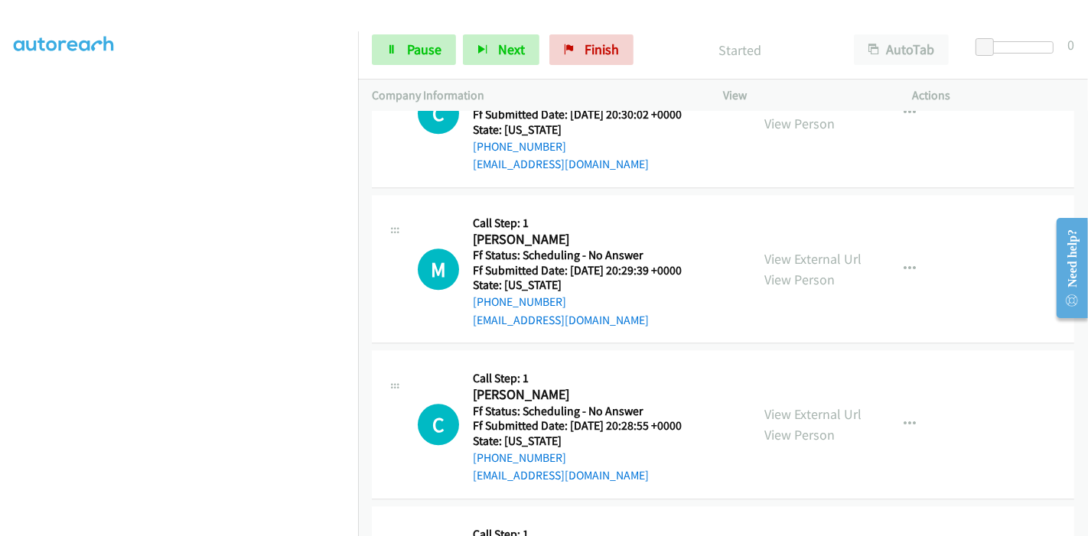
scroll to position [3211, 0]
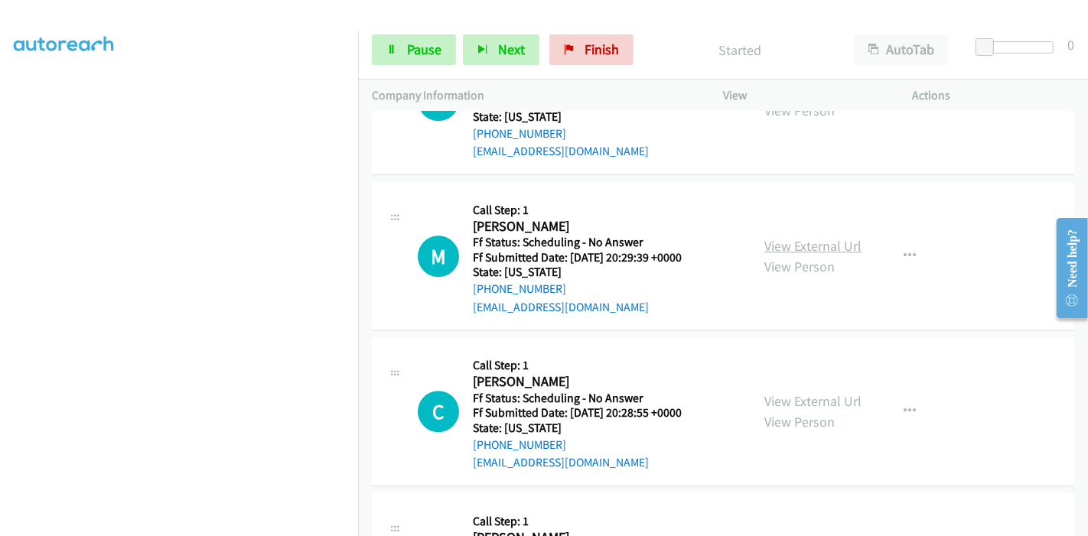
click at [791, 237] on link "View External Url" at bounding box center [813, 246] width 97 height 18
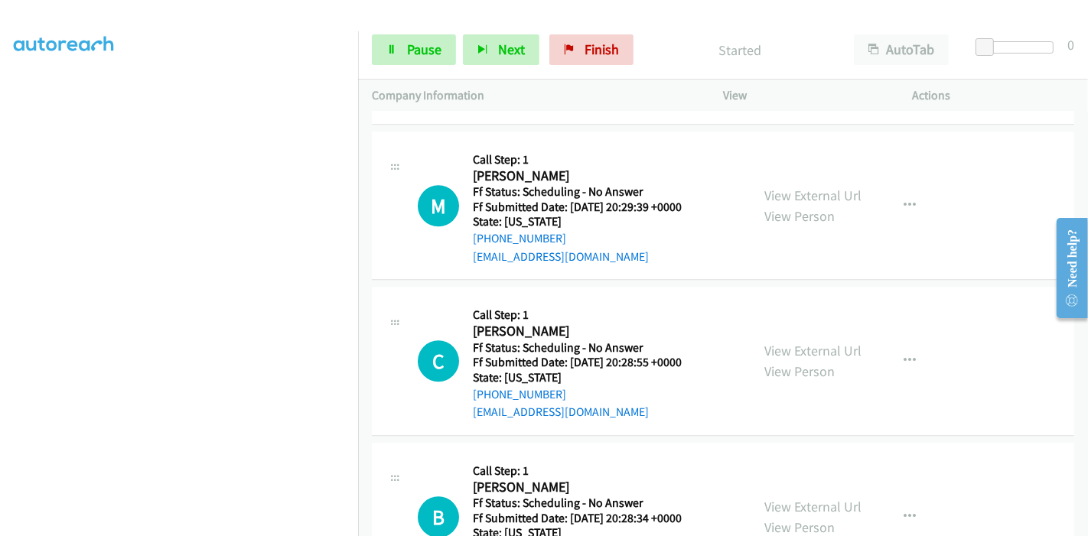
scroll to position [3296, 0]
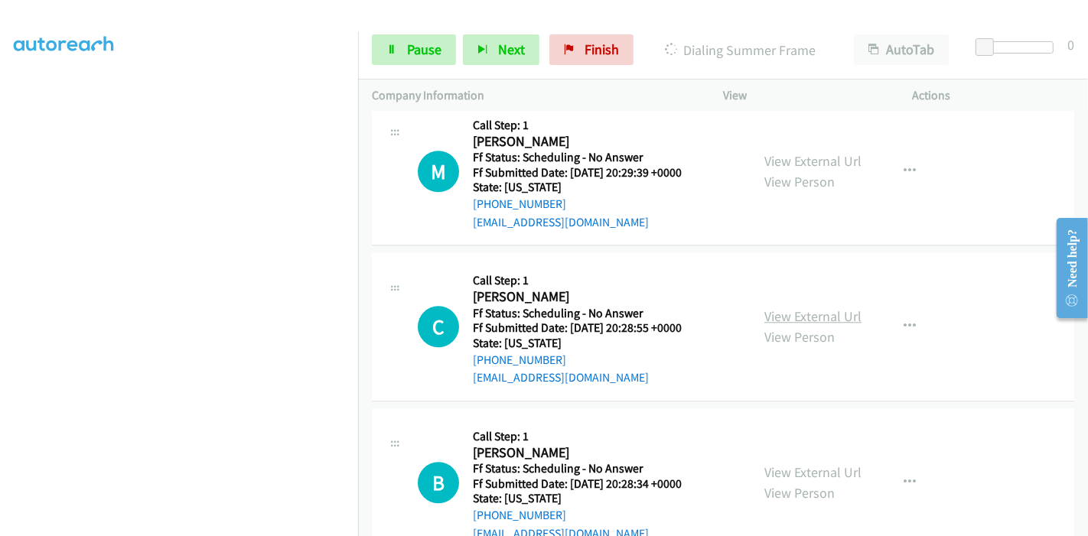
click at [813, 308] on link "View External Url" at bounding box center [813, 317] width 97 height 18
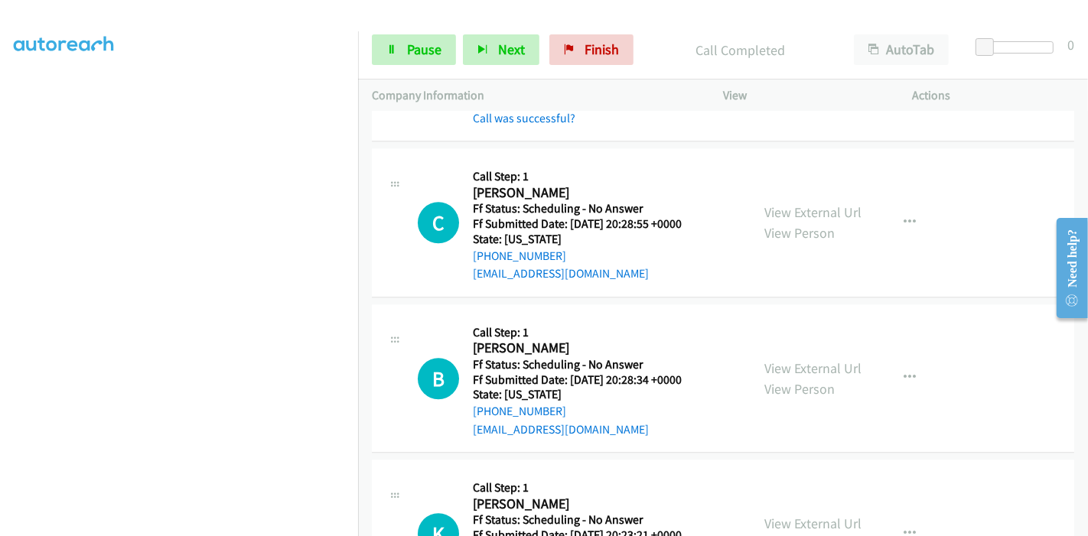
scroll to position [3531, 0]
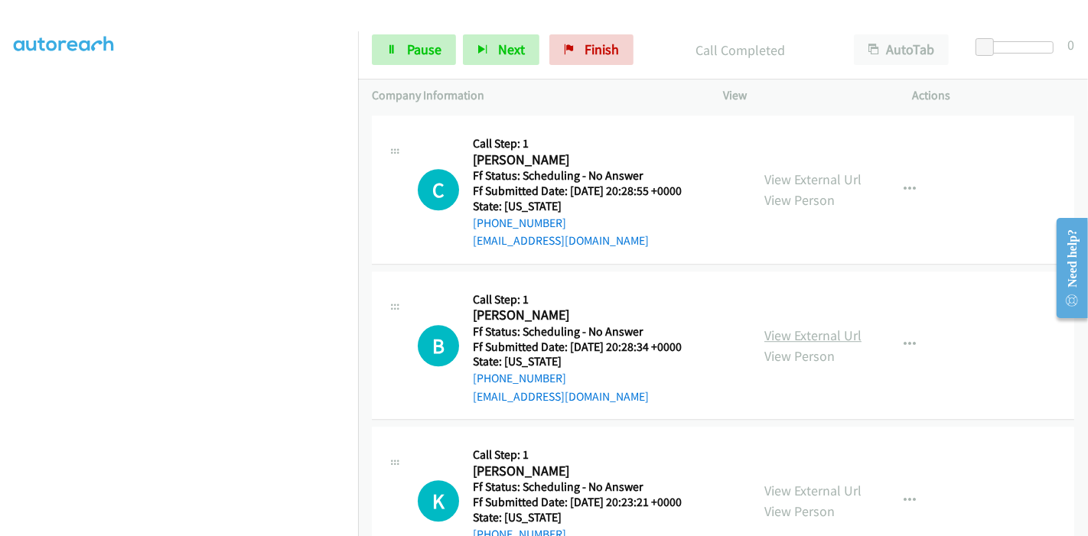
click at [840, 327] on link "View External Url" at bounding box center [813, 336] width 97 height 18
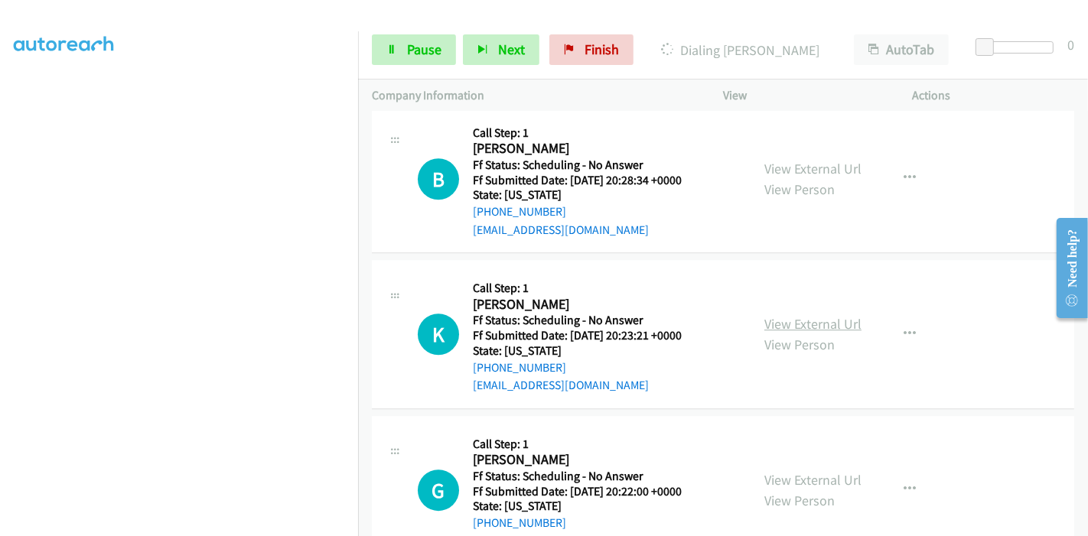
scroll to position [3701, 0]
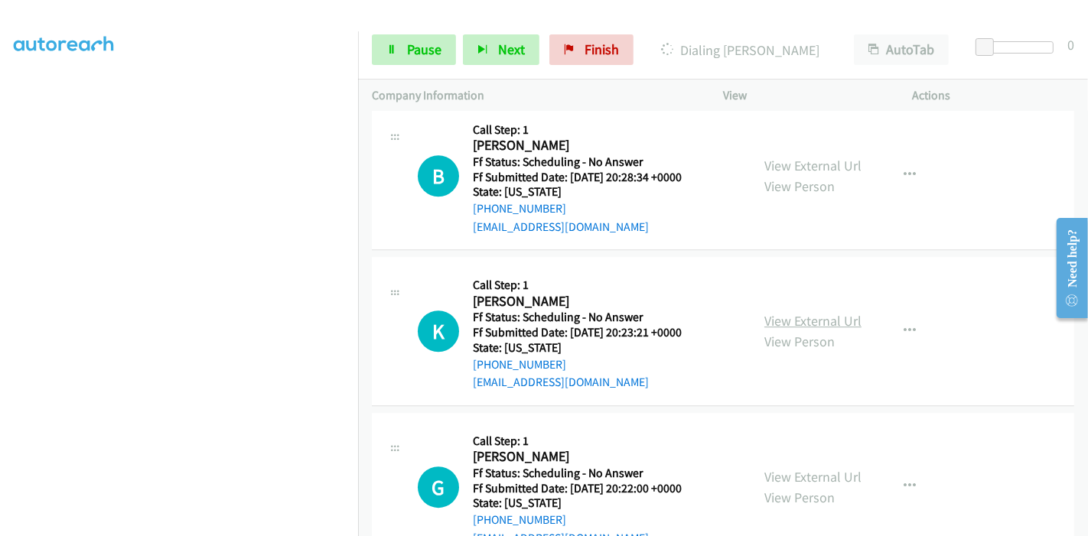
click at [802, 312] on link "View External Url" at bounding box center [813, 321] width 97 height 18
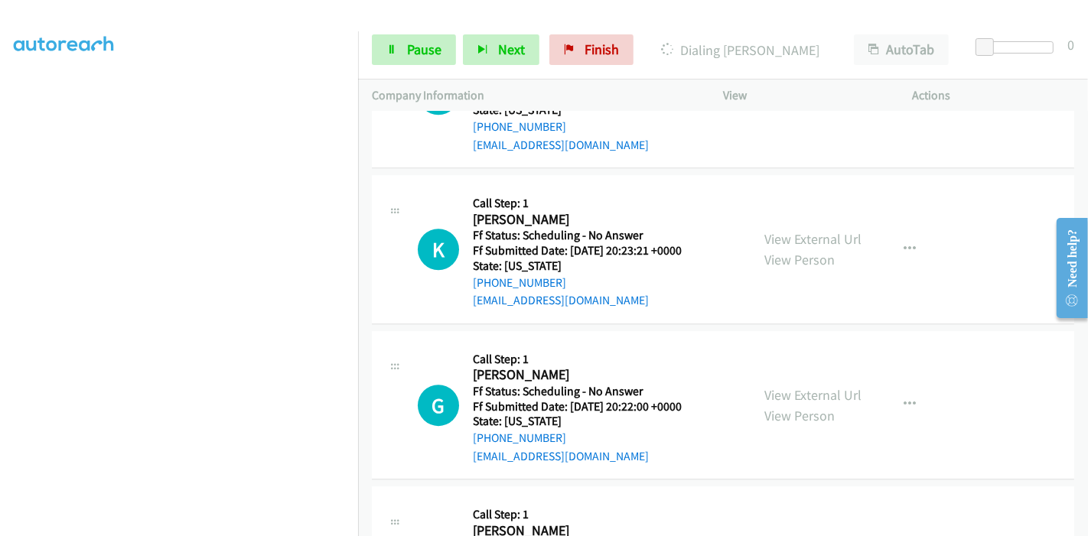
scroll to position [3786, 0]
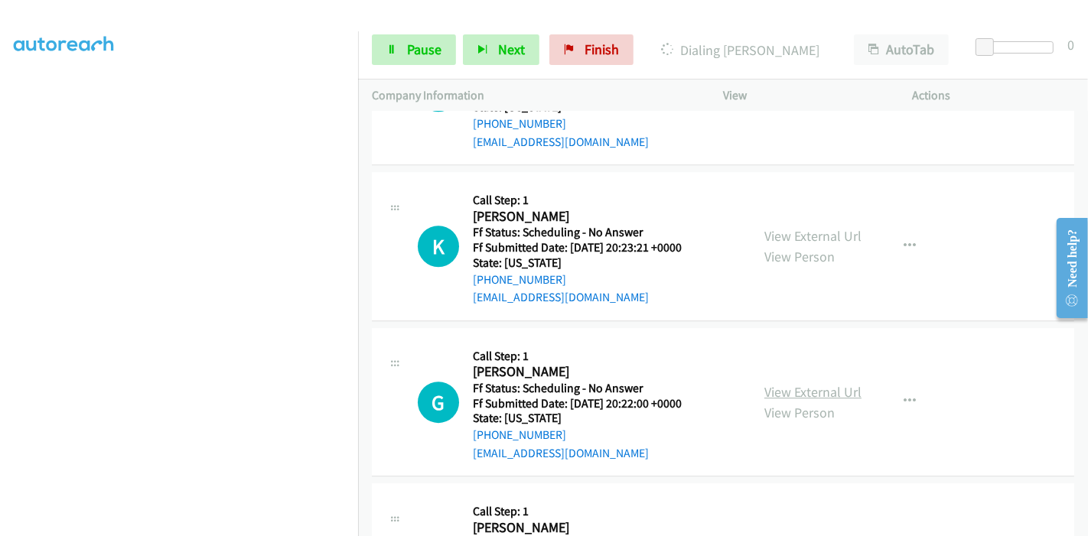
click at [789, 383] on link "View External Url" at bounding box center [813, 392] width 97 height 18
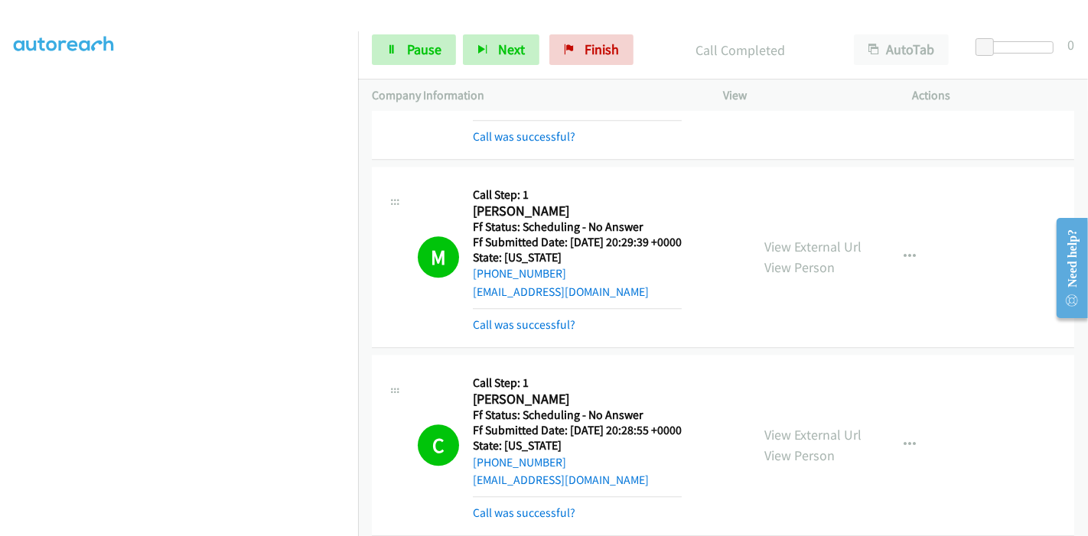
scroll to position [3223, 0]
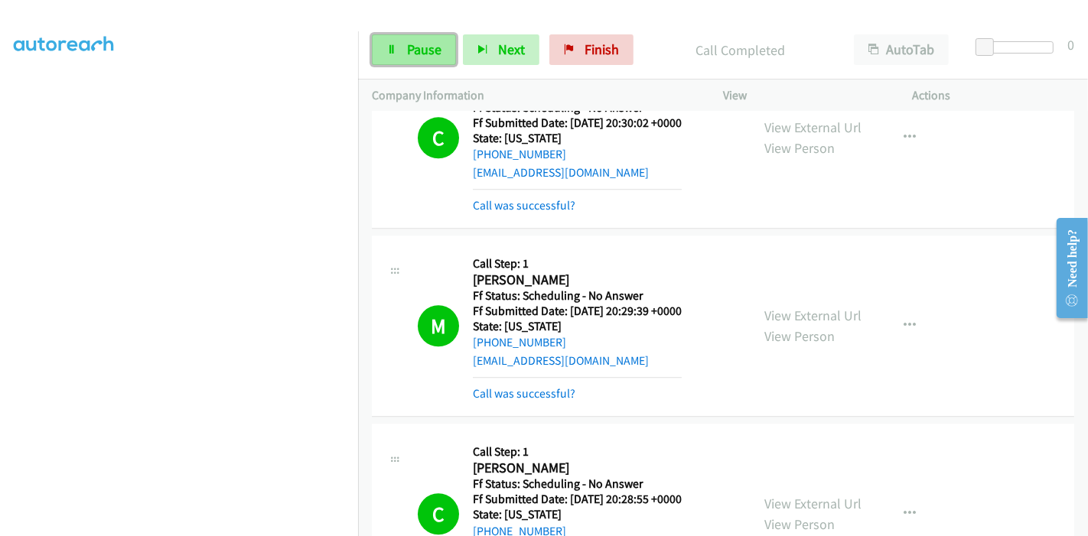
click at [411, 47] on span "Pause" at bounding box center [424, 50] width 34 height 18
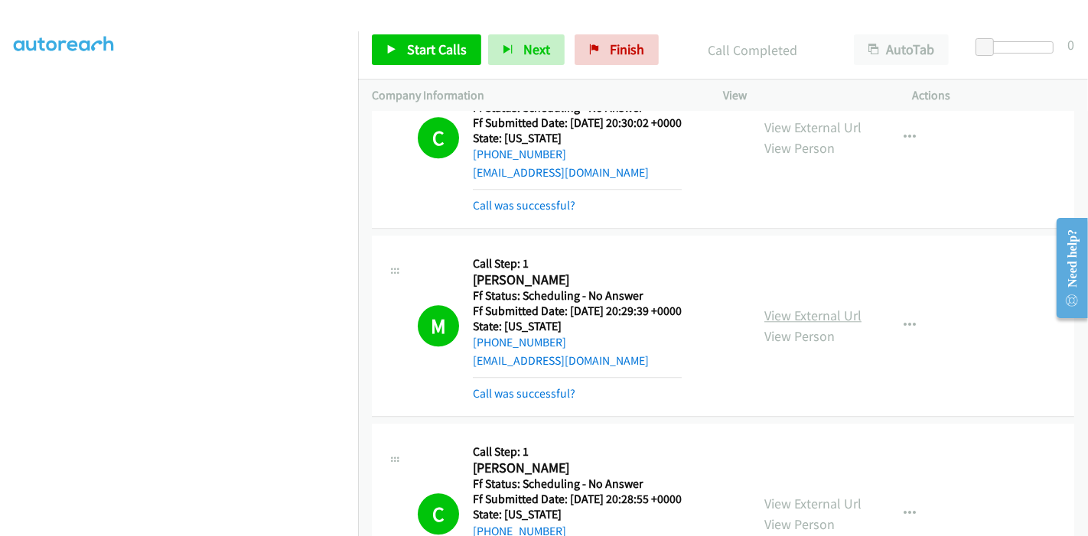
click at [820, 307] on link "View External Url" at bounding box center [813, 316] width 97 height 18
click at [410, 59] on link "Start Calls" at bounding box center [426, 49] width 109 height 31
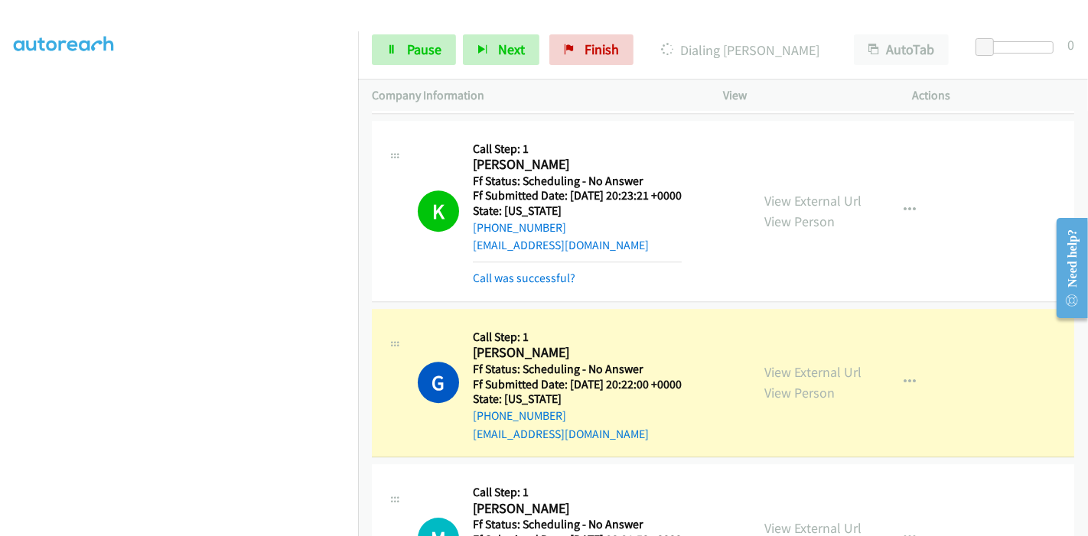
scroll to position [323, 0]
click at [420, 50] on span "Pause" at bounding box center [424, 50] width 34 height 18
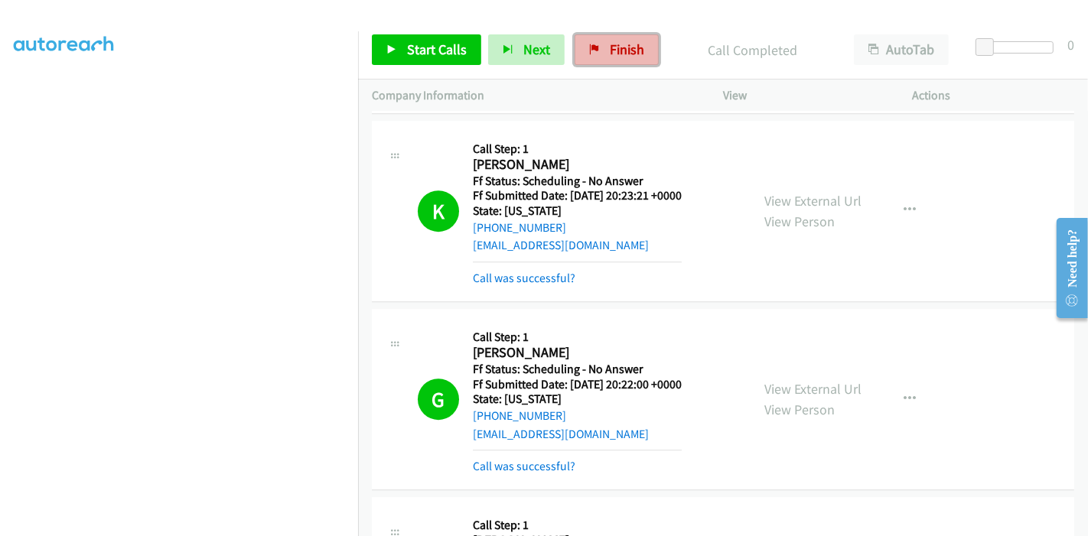
click at [628, 51] on span "Finish" at bounding box center [627, 50] width 34 height 18
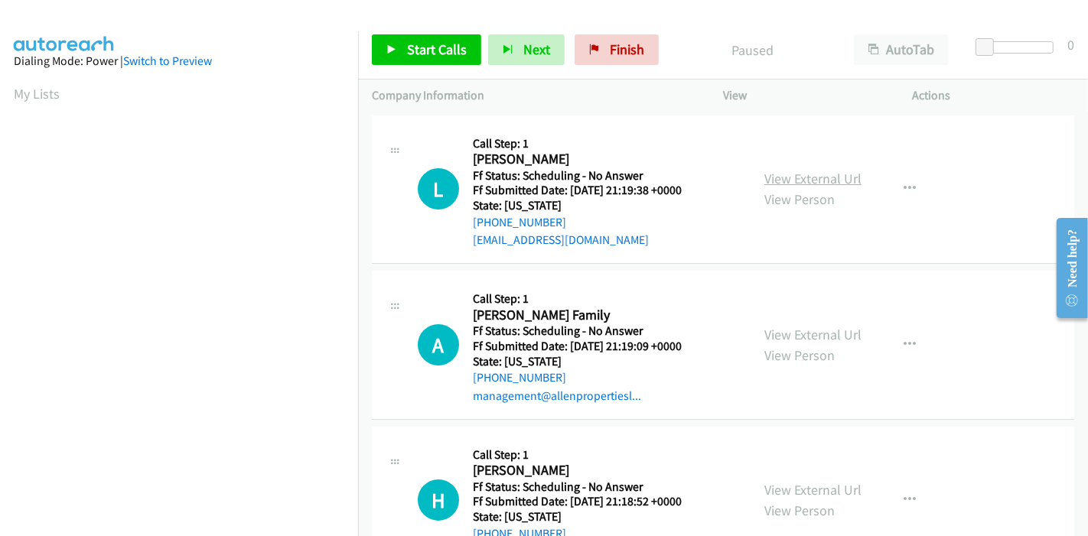
click at [841, 179] on link "View External Url" at bounding box center [813, 179] width 97 height 18
click at [778, 328] on link "View External Url" at bounding box center [813, 335] width 97 height 18
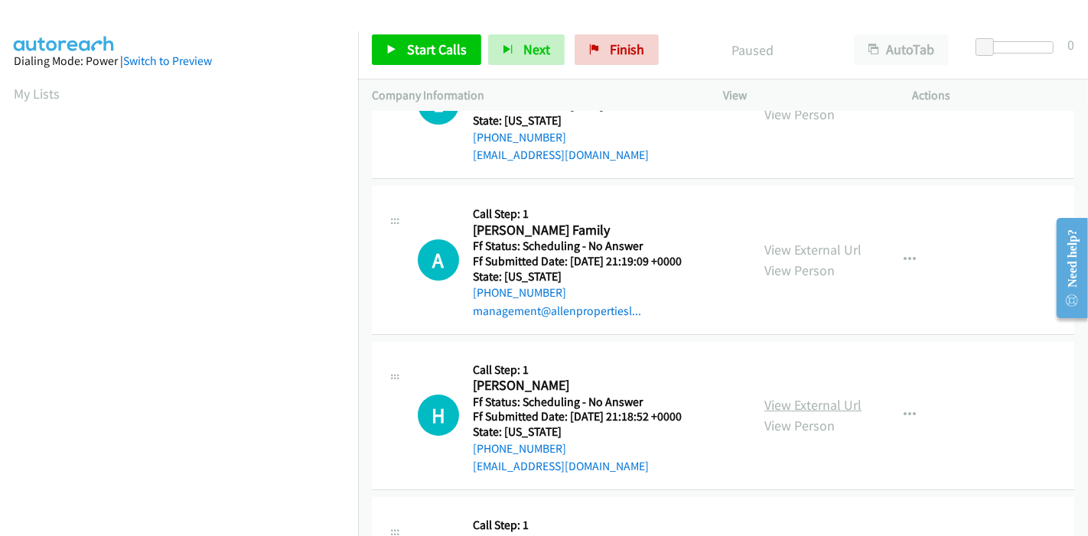
click at [789, 403] on link "View External Url" at bounding box center [813, 405] width 97 height 18
click at [427, 51] on span "Start Calls" at bounding box center [437, 50] width 60 height 18
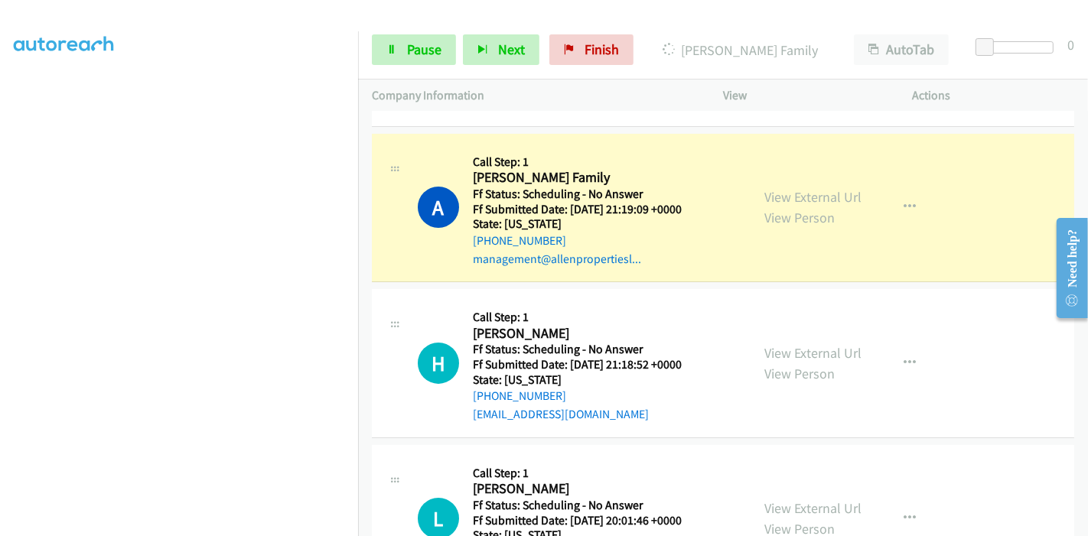
scroll to position [340, 0]
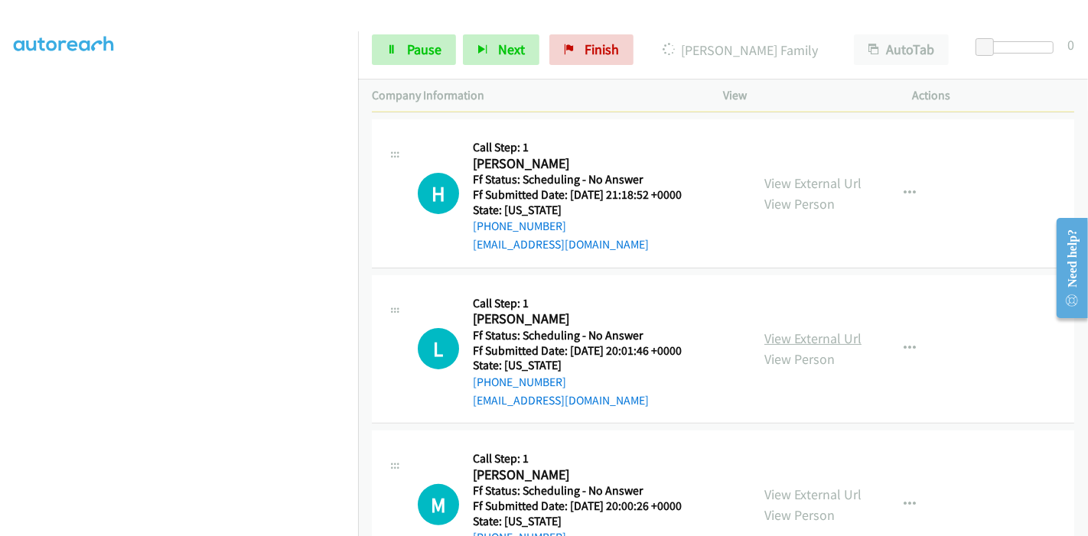
click at [784, 331] on link "View External Url" at bounding box center [813, 339] width 97 height 18
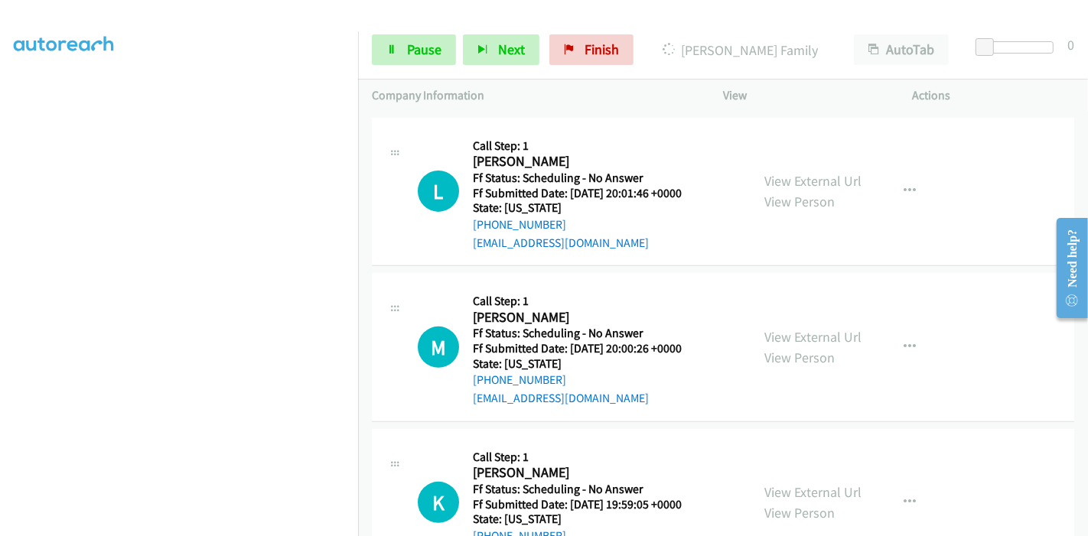
scroll to position [510, 0]
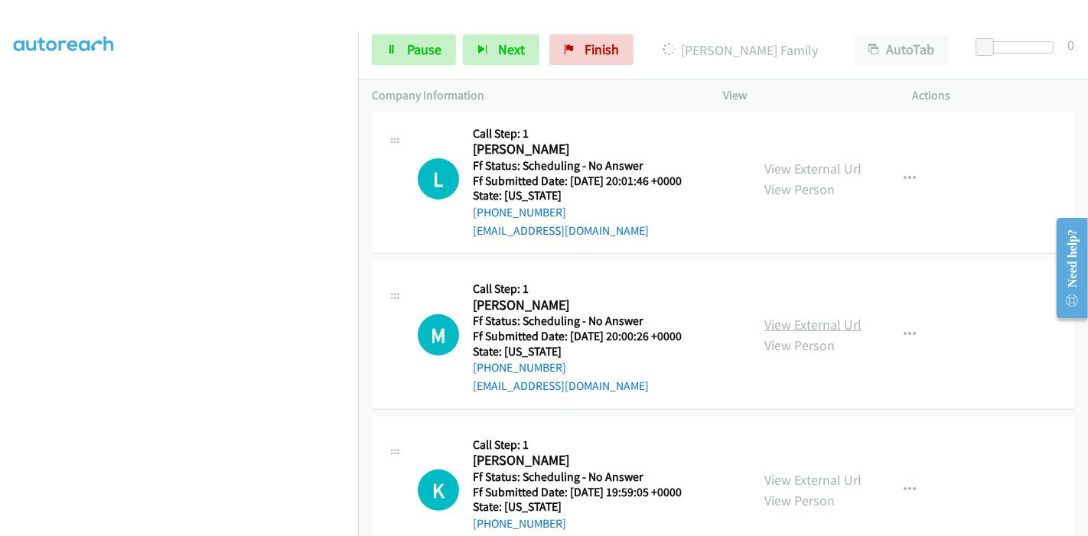
click at [796, 323] on link "View External Url" at bounding box center [813, 325] width 97 height 18
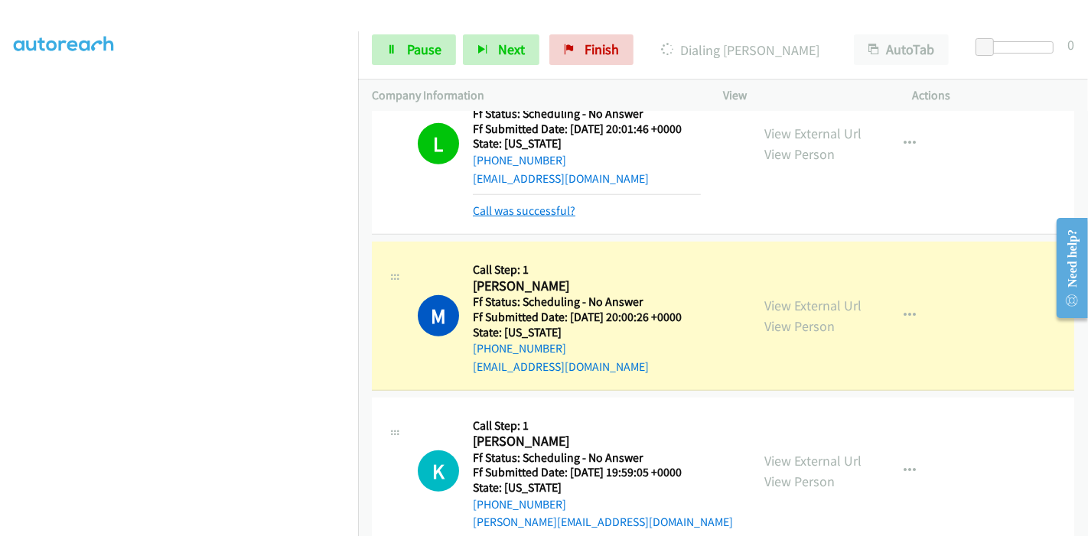
scroll to position [628, 0]
click at [396, 45] on icon at bounding box center [391, 50] width 11 height 11
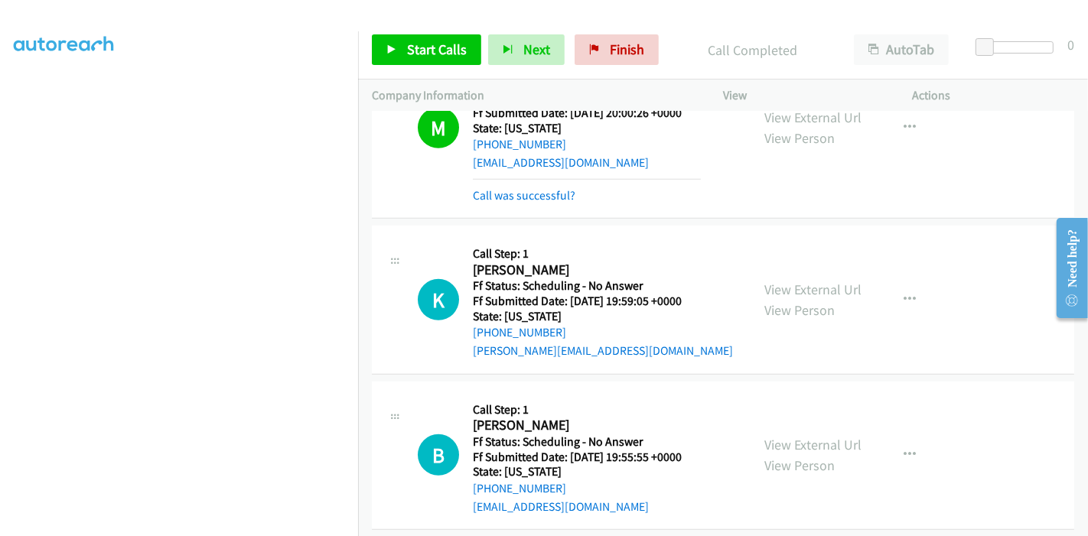
scroll to position [712, 0]
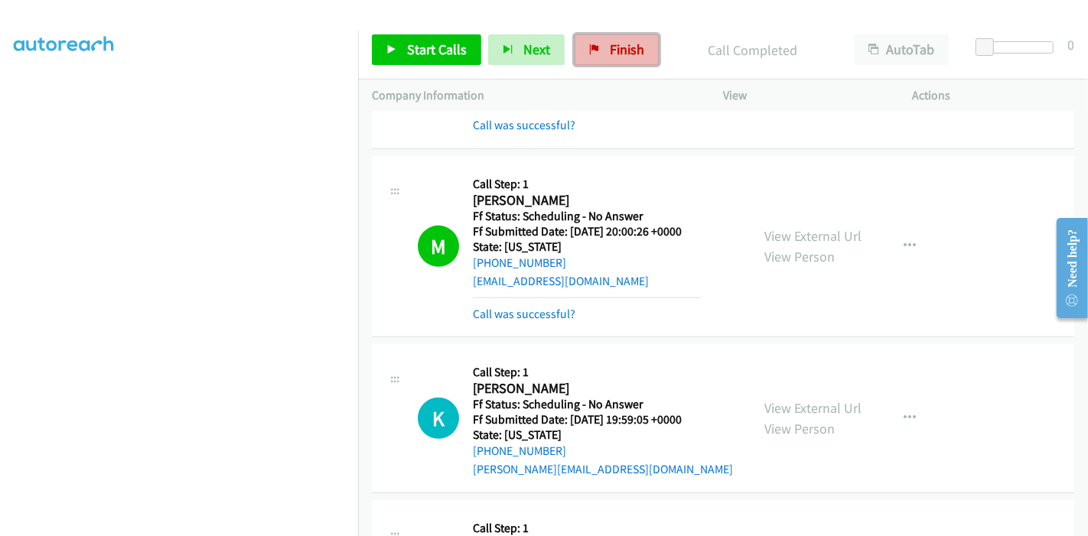
drag, startPoint x: 595, startPoint y: 52, endPoint x: 592, endPoint y: 62, distance: 10.4
click at [595, 52] on link "Finish" at bounding box center [617, 49] width 84 height 31
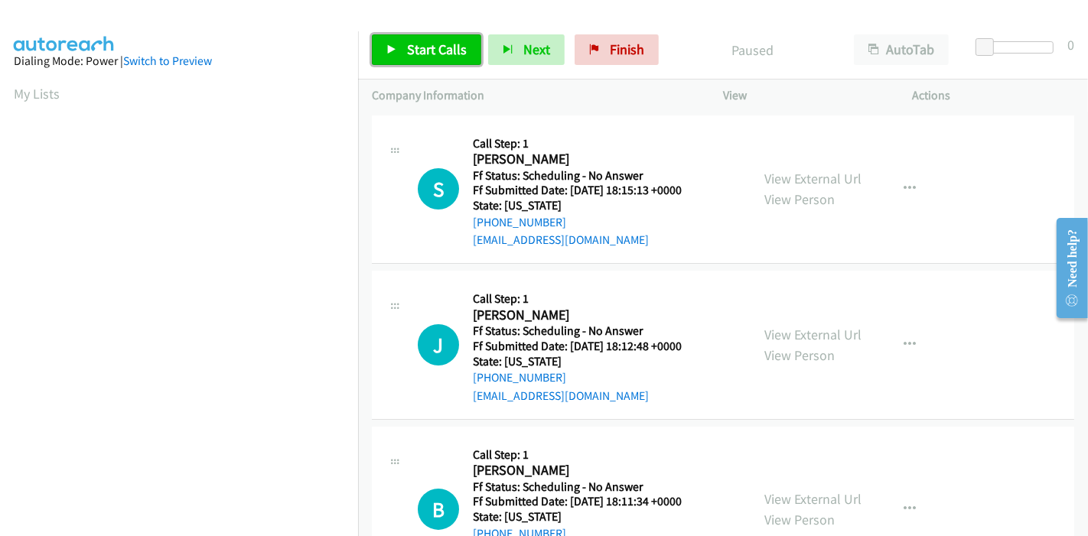
click at [407, 49] on span "Start Calls" at bounding box center [437, 50] width 60 height 18
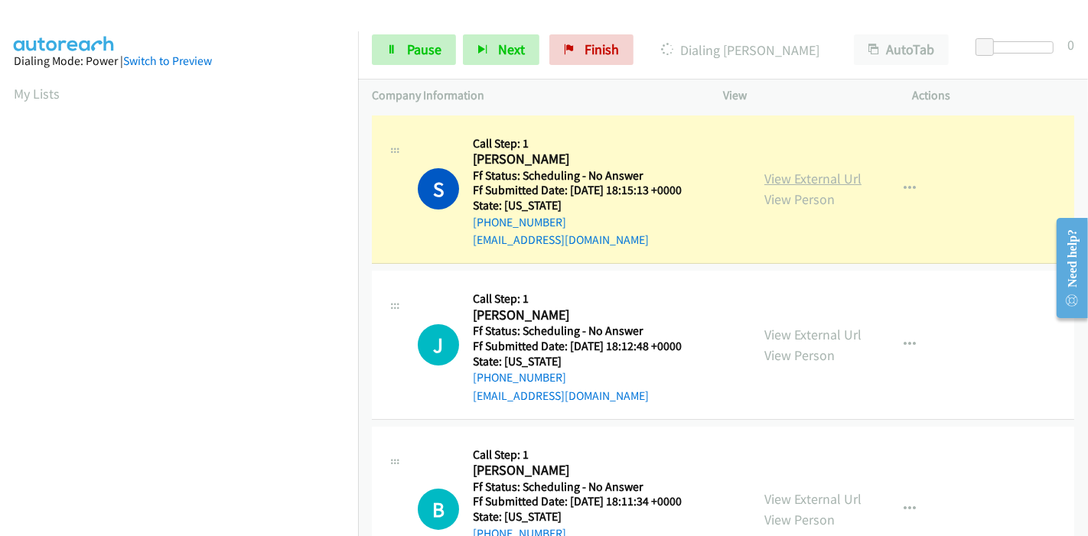
click at [797, 179] on link "View External Url" at bounding box center [813, 179] width 97 height 18
click at [793, 332] on link "View External Url" at bounding box center [813, 335] width 97 height 18
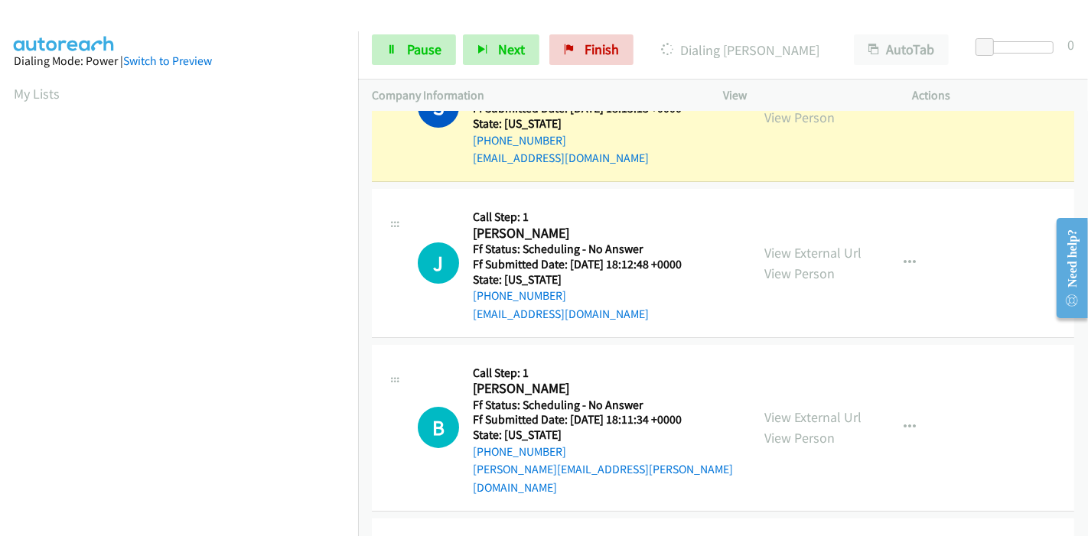
scroll to position [170, 0]
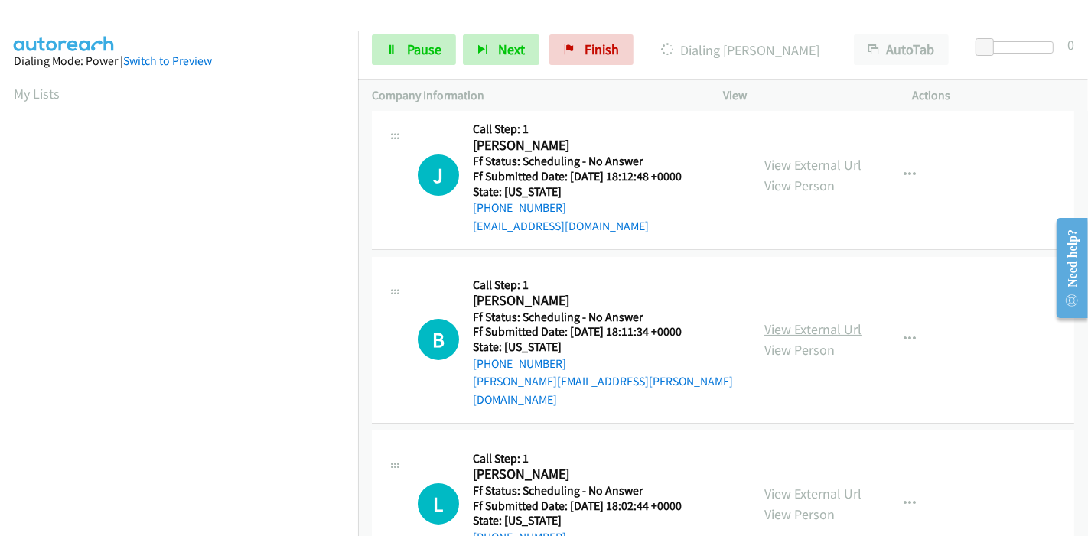
click at [771, 321] on link "View External Url" at bounding box center [813, 330] width 97 height 18
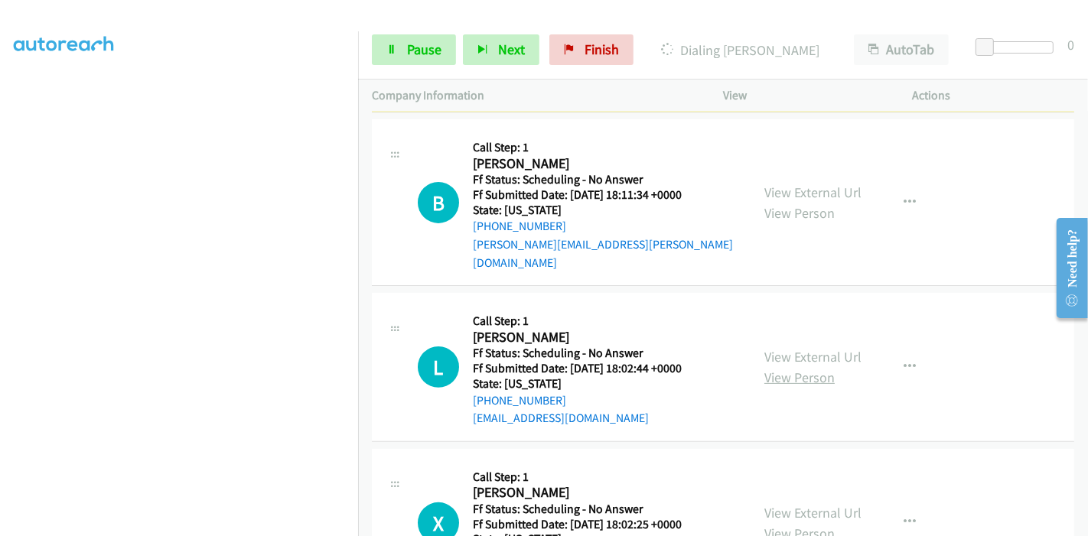
scroll to position [425, 0]
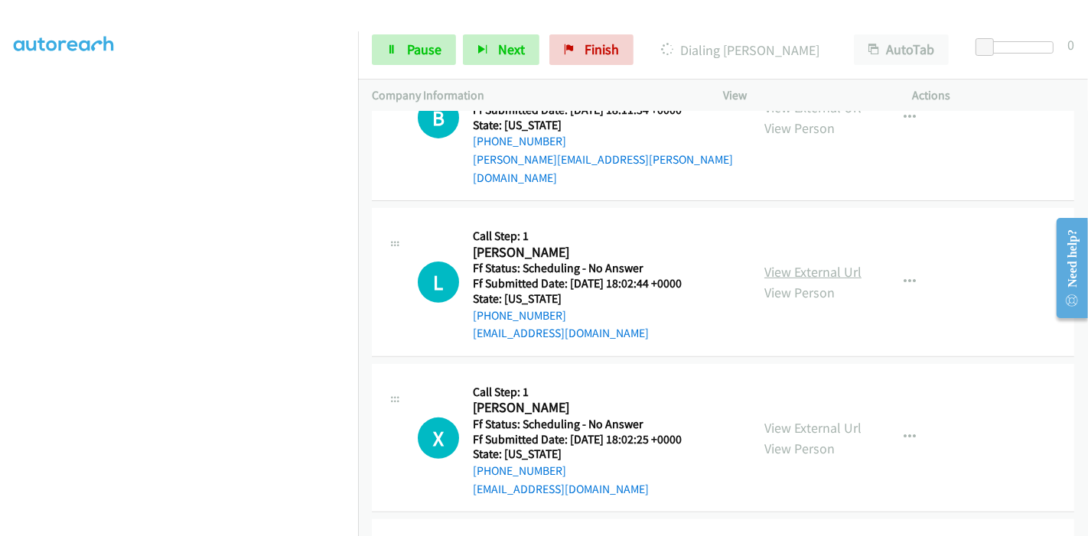
click at [808, 263] on link "View External Url" at bounding box center [813, 272] width 97 height 18
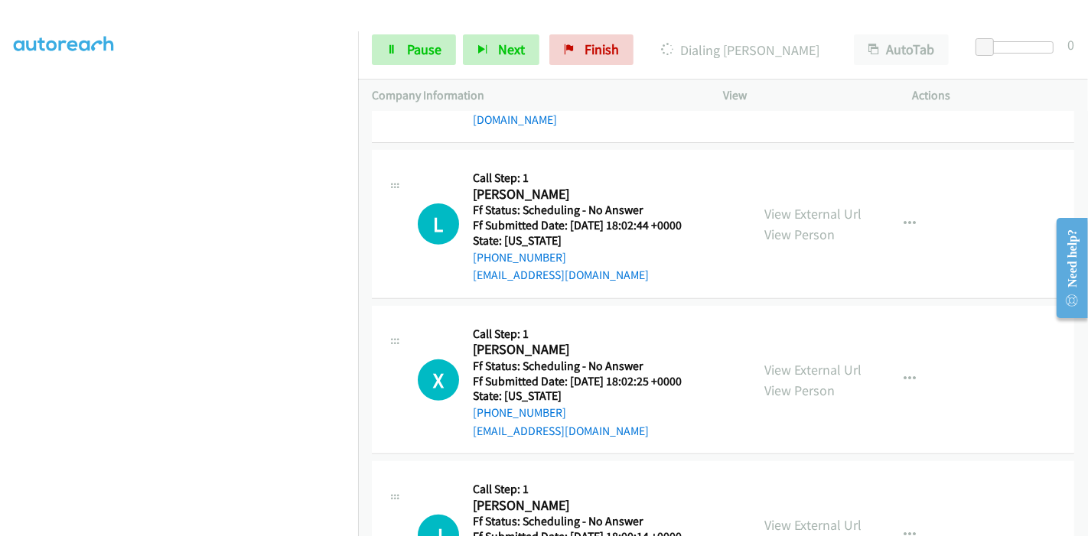
scroll to position [510, 0]
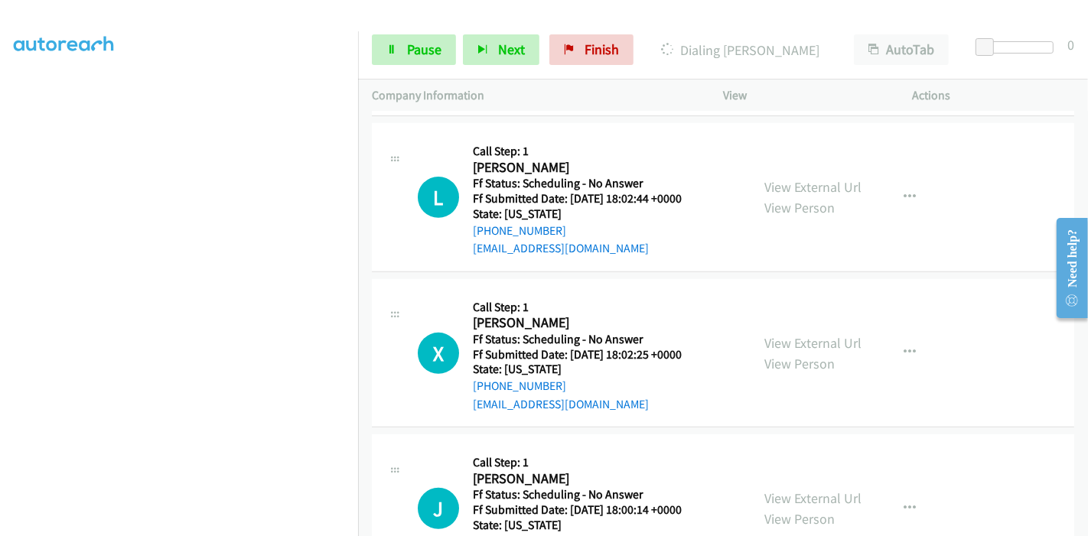
click at [778, 333] on div "View External Url View Person" at bounding box center [813, 353] width 97 height 41
click at [776, 334] on link "View External Url" at bounding box center [813, 343] width 97 height 18
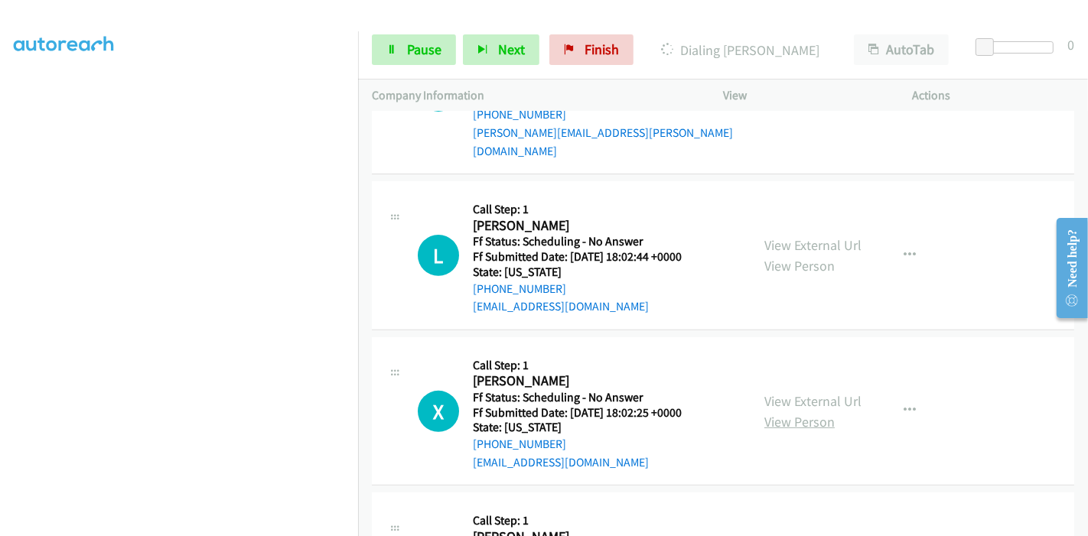
scroll to position [425, 0]
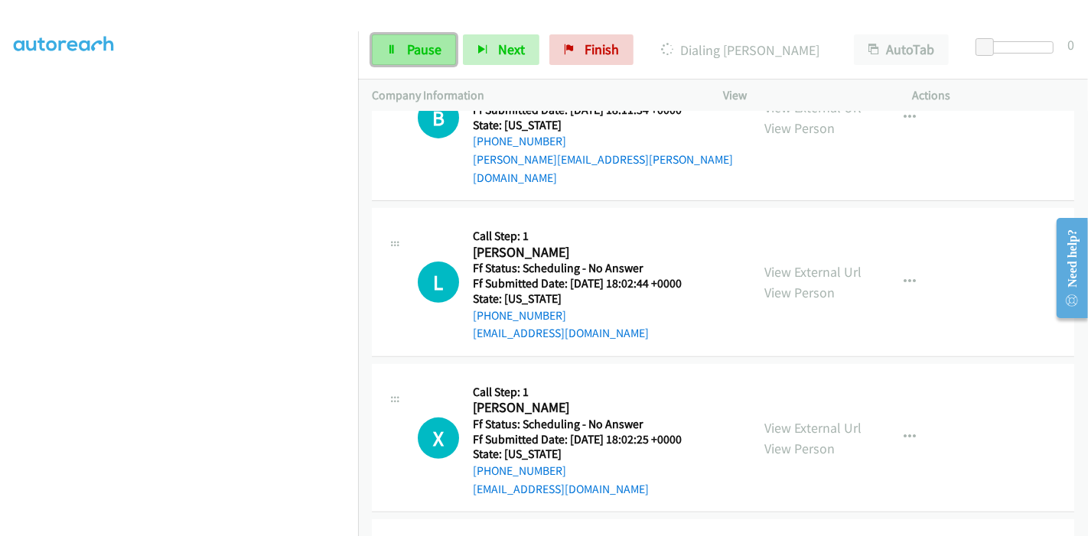
click at [395, 40] on link "Pause" at bounding box center [414, 49] width 84 height 31
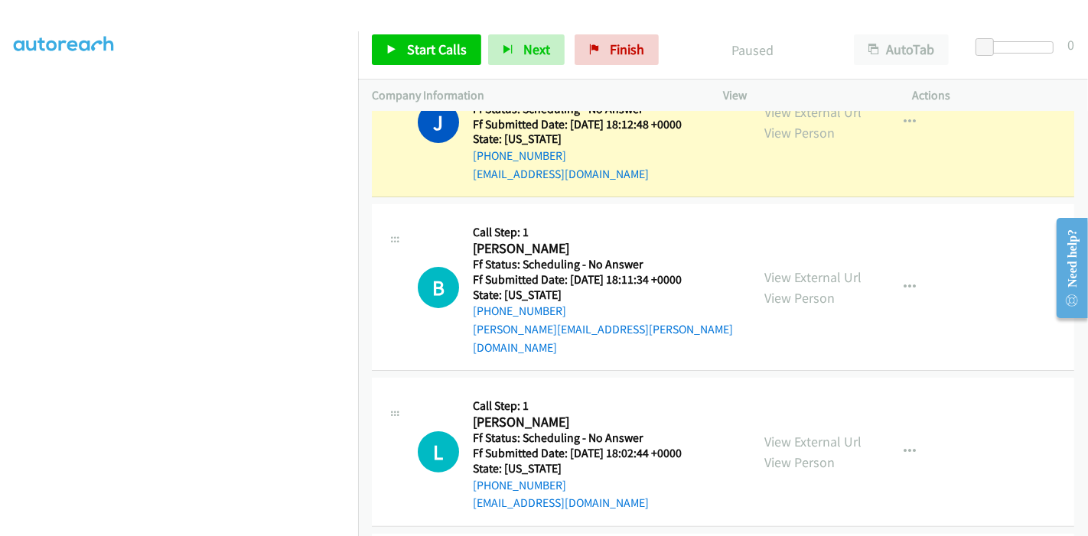
scroll to position [170, 0]
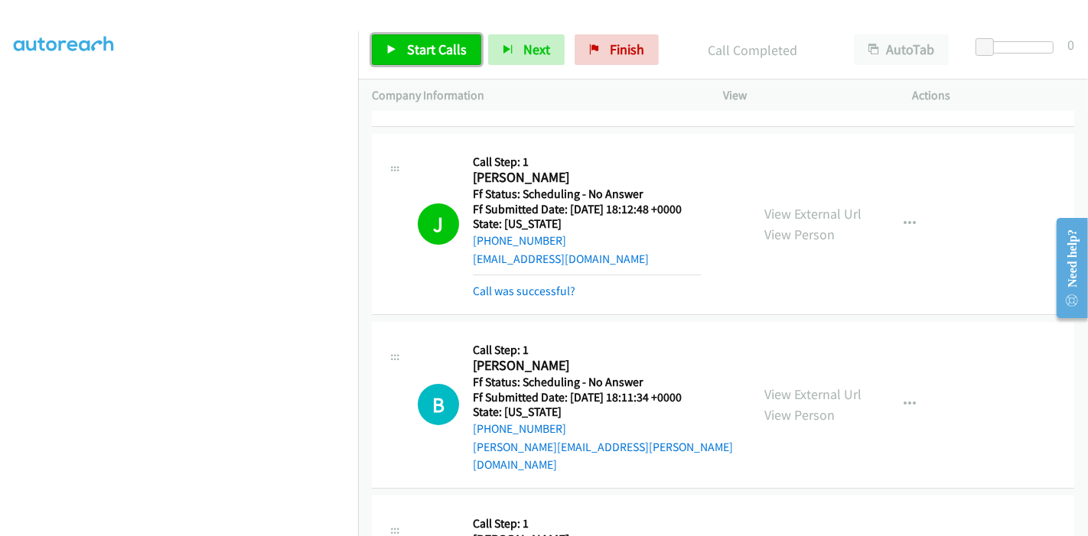
click at [422, 44] on span "Start Calls" at bounding box center [437, 50] width 60 height 18
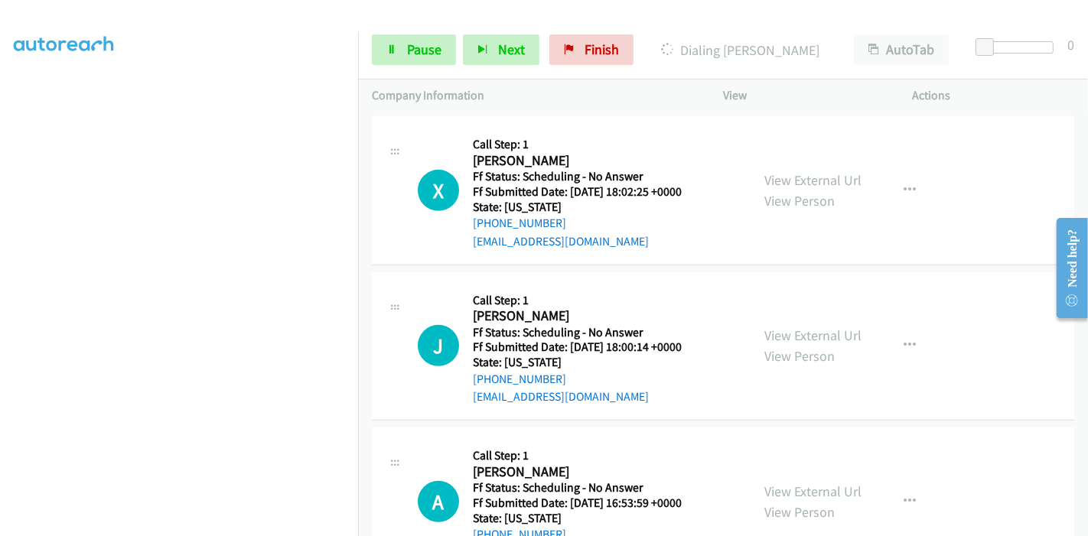
scroll to position [765, 0]
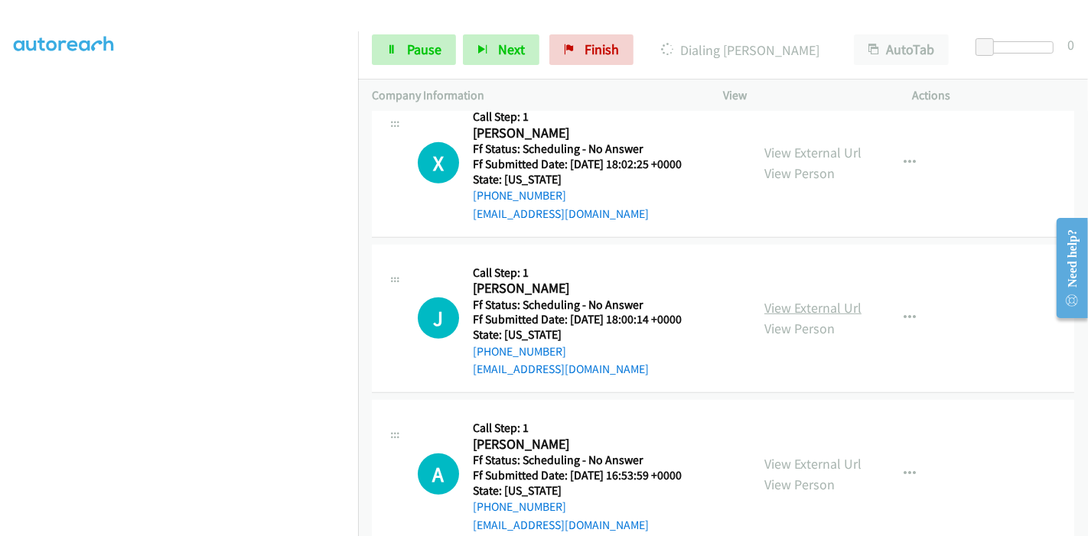
click at [800, 299] on link "View External Url" at bounding box center [813, 308] width 97 height 18
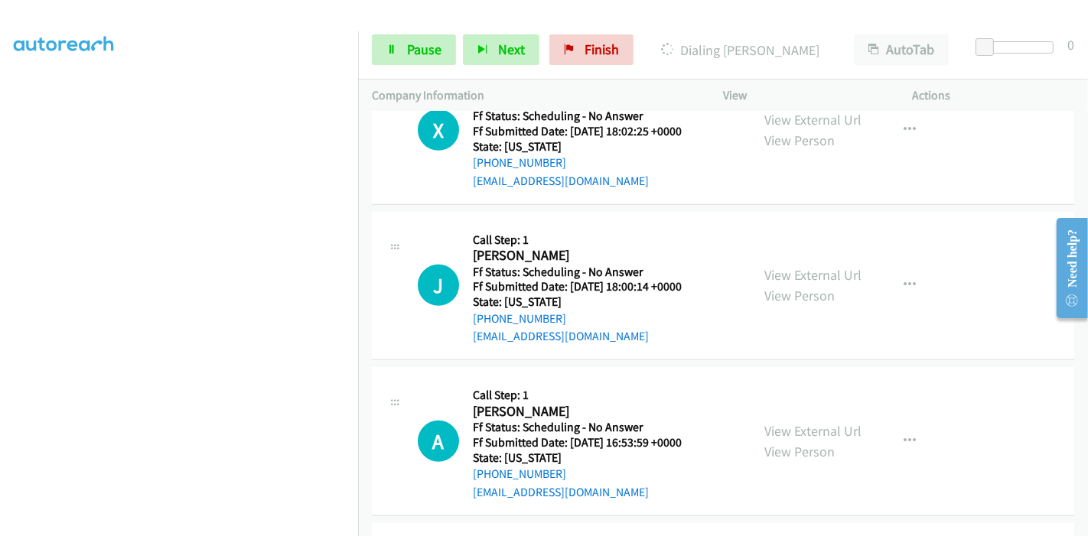
scroll to position [850, 0]
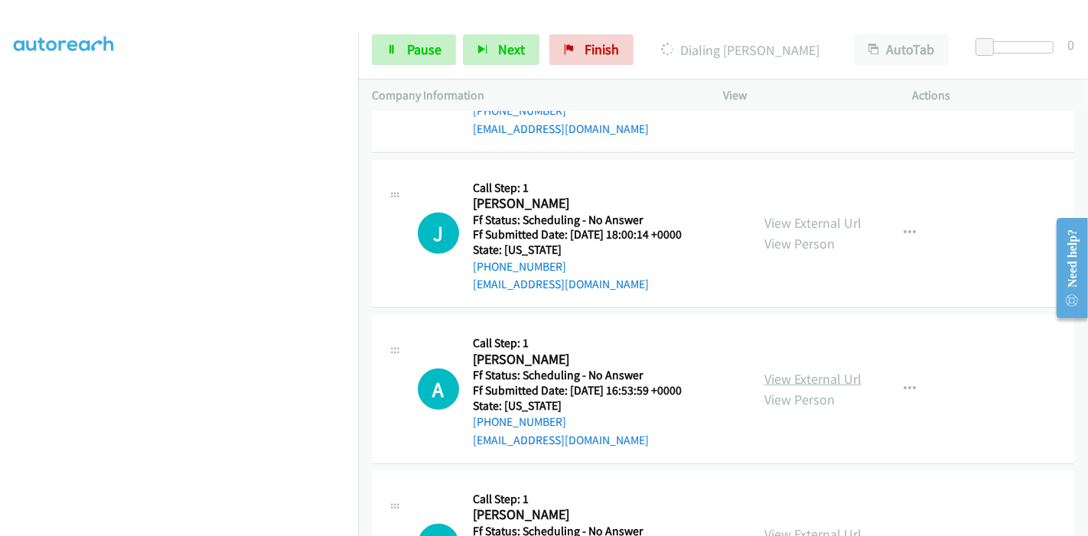
click at [796, 370] on link "View External Url" at bounding box center [813, 379] width 97 height 18
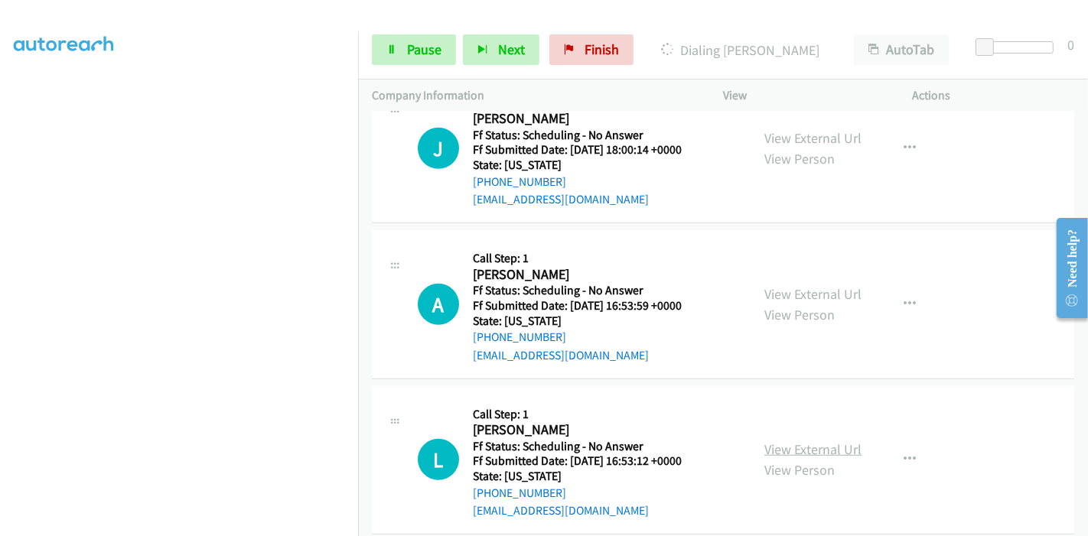
click at [781, 441] on link "View External Url" at bounding box center [813, 450] width 97 height 18
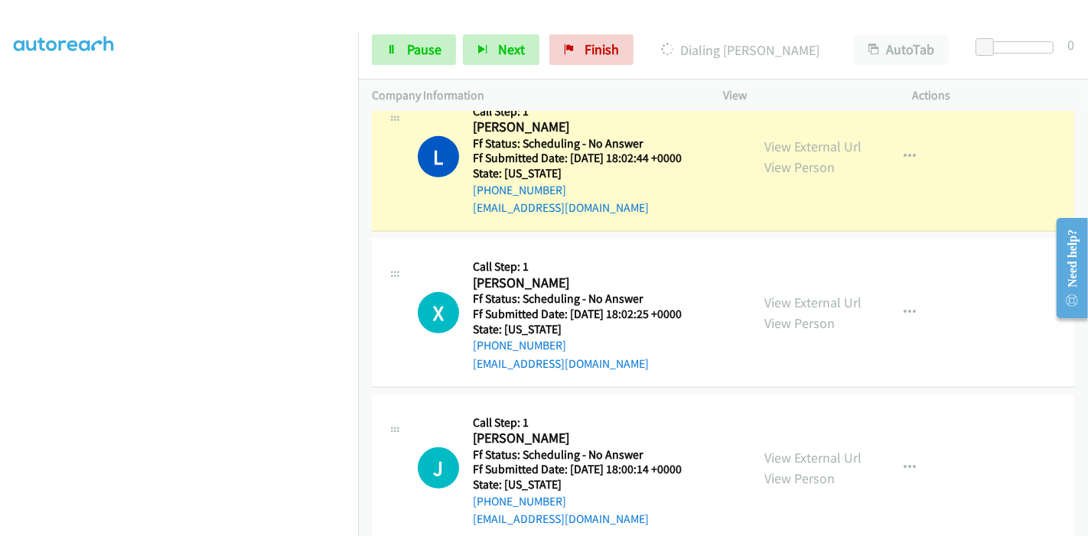
scroll to position [595, 0]
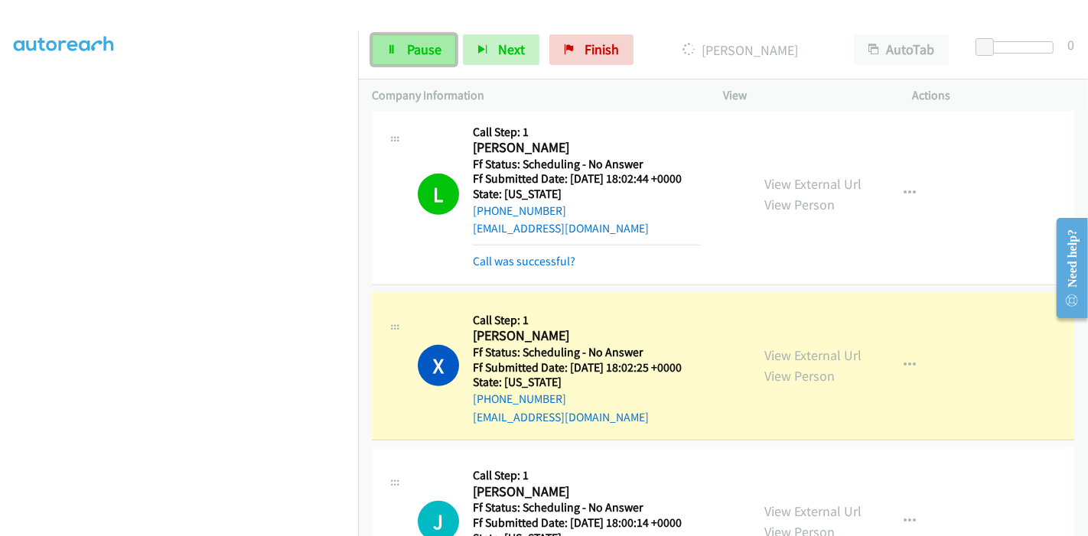
click at [407, 42] on span "Pause" at bounding box center [424, 50] width 34 height 18
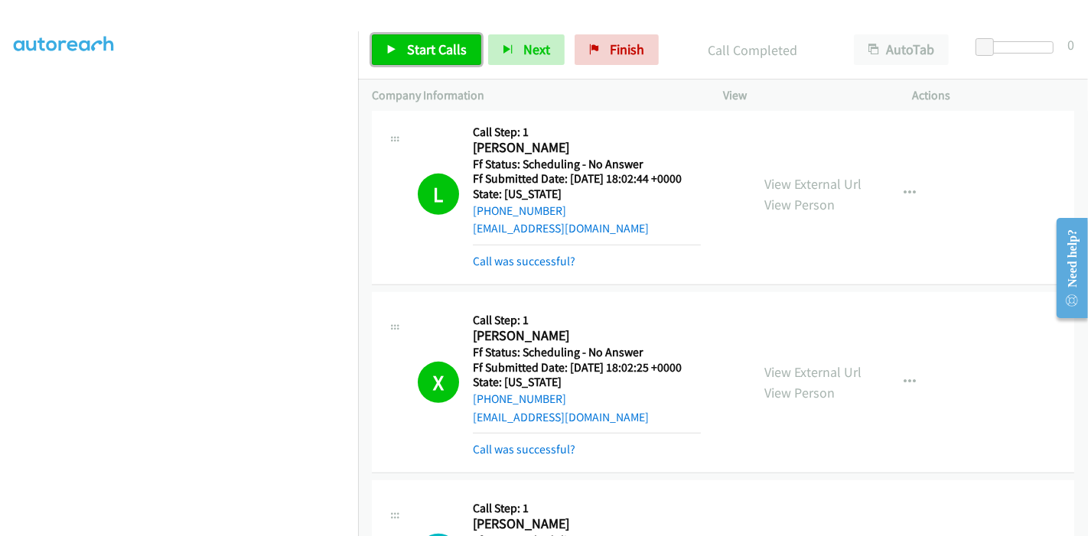
click at [417, 43] on span "Start Calls" at bounding box center [437, 50] width 60 height 18
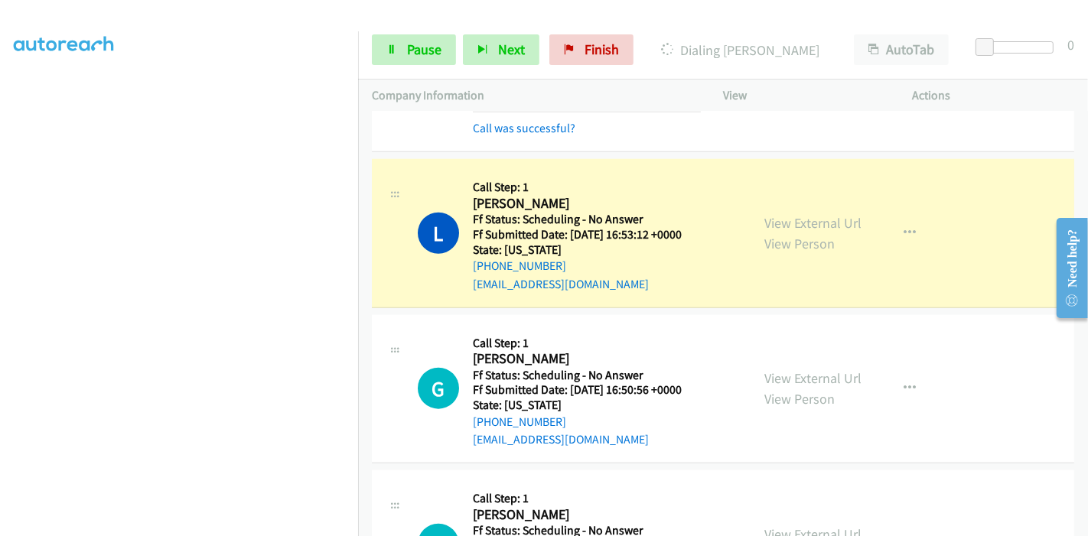
scroll to position [1360, 0]
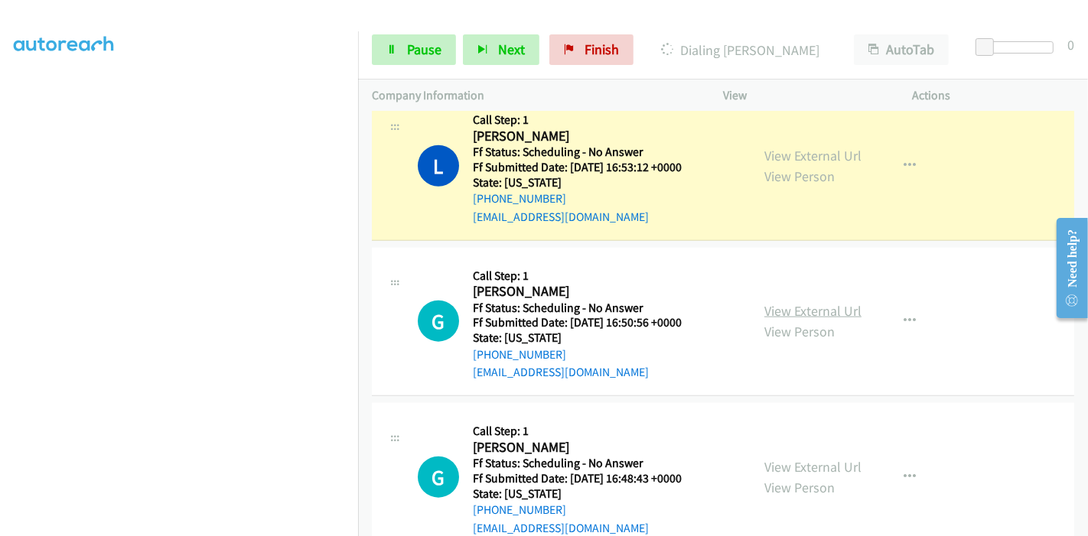
click at [766, 302] on link "View External Url" at bounding box center [813, 311] width 97 height 18
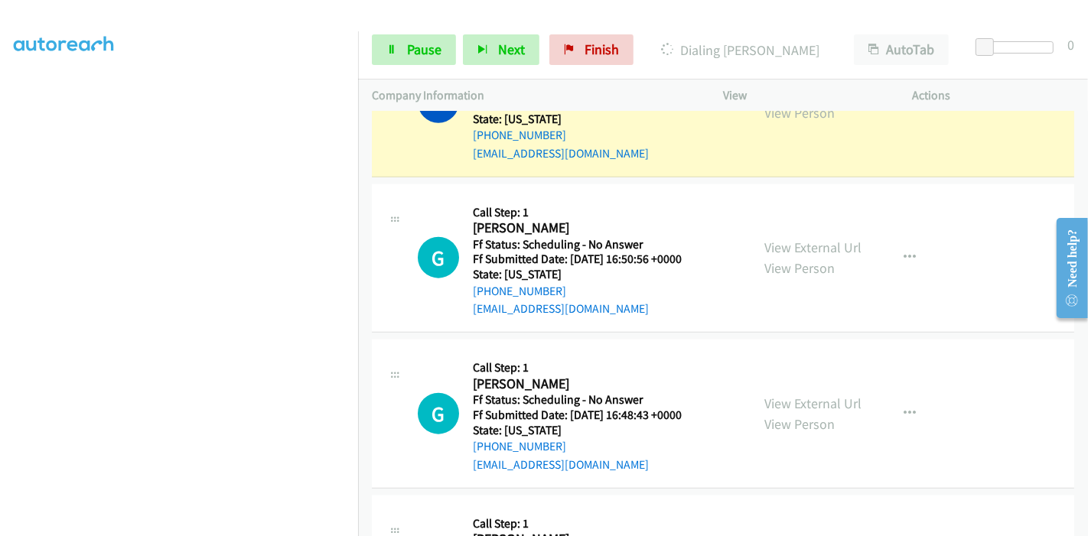
scroll to position [1445, 0]
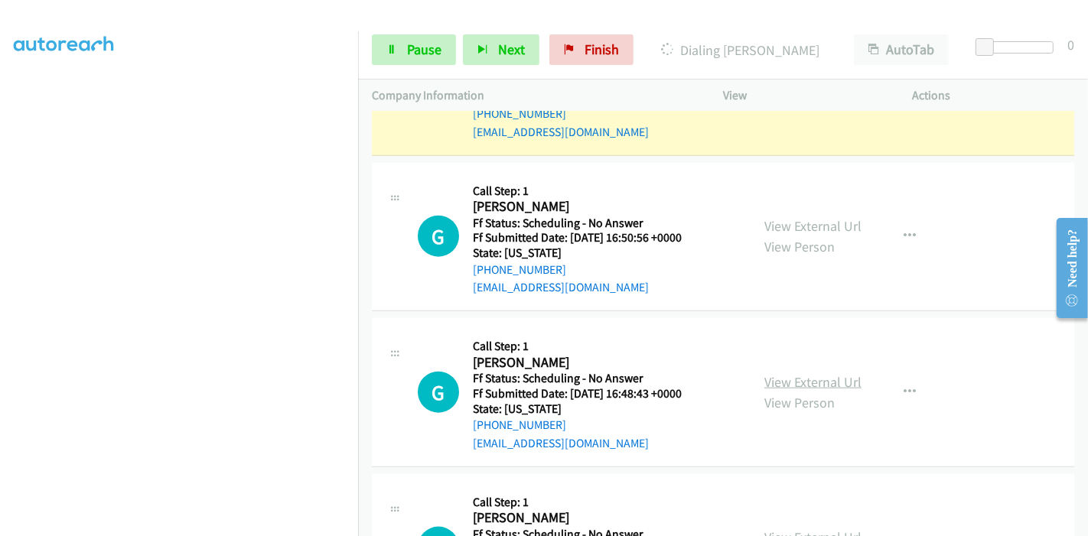
click at [807, 373] on link "View External Url" at bounding box center [813, 382] width 97 height 18
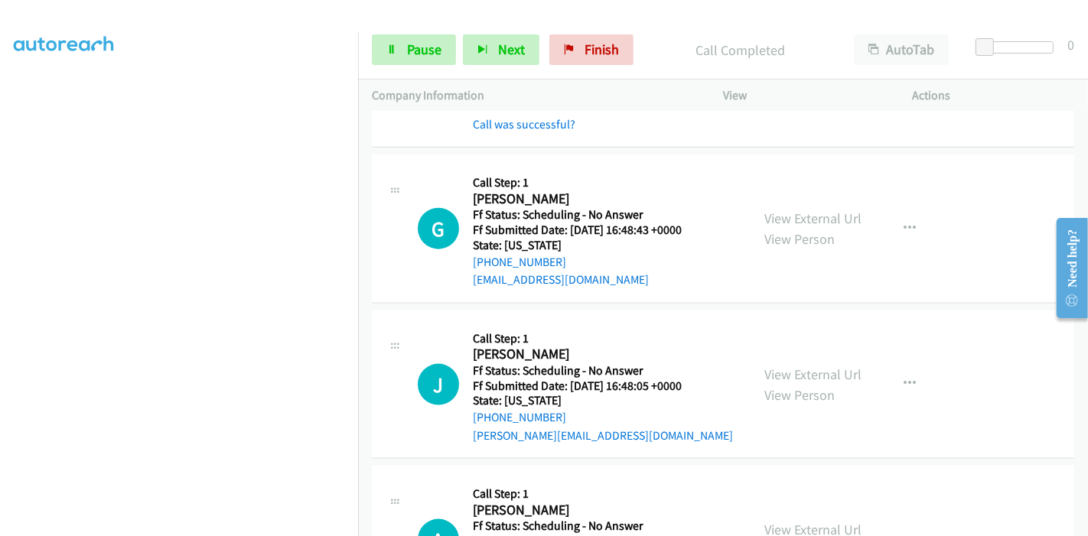
scroll to position [1700, 0]
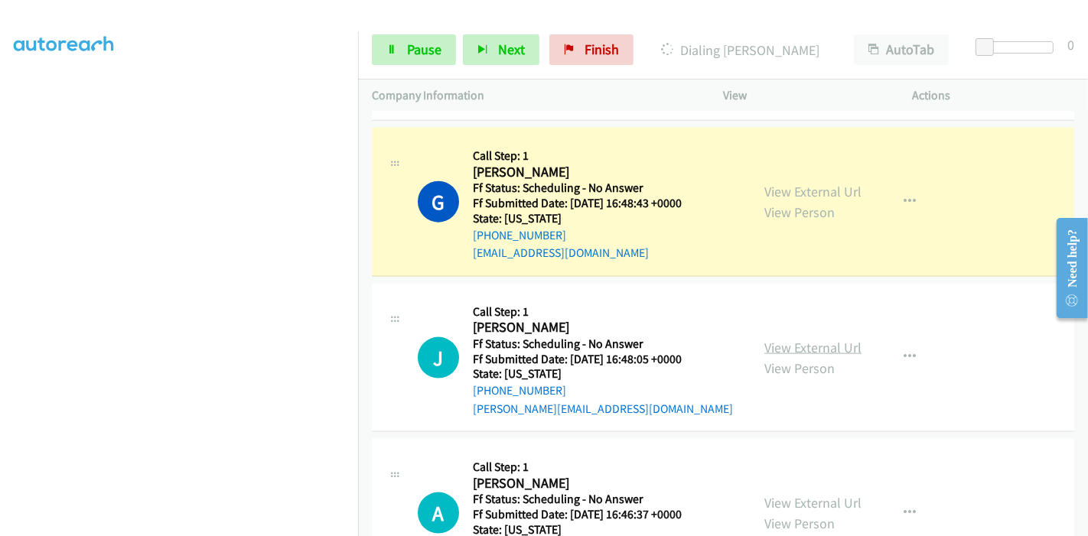
click at [774, 339] on link "View External Url" at bounding box center [813, 348] width 97 height 18
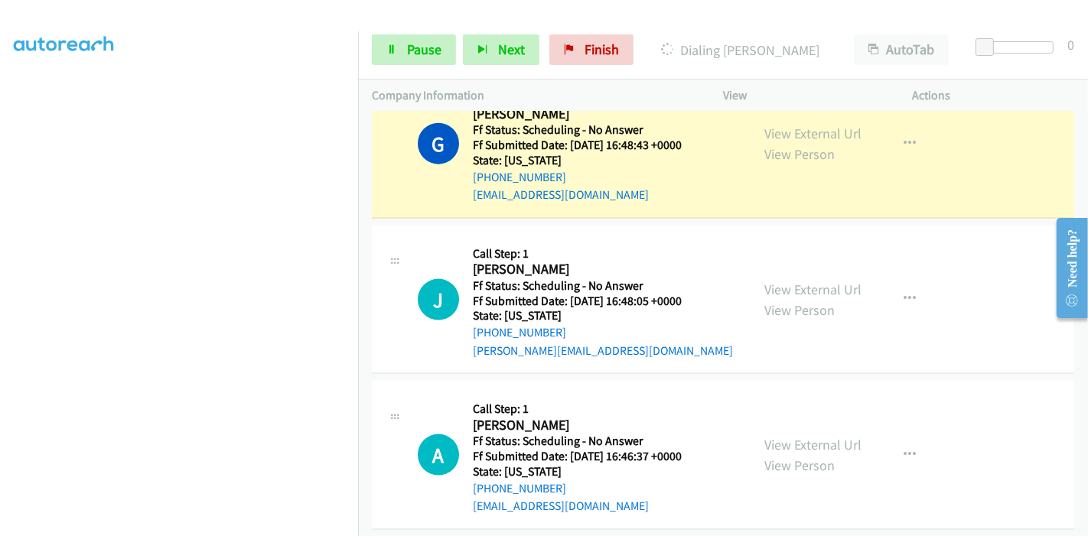
scroll to position [1785, 0]
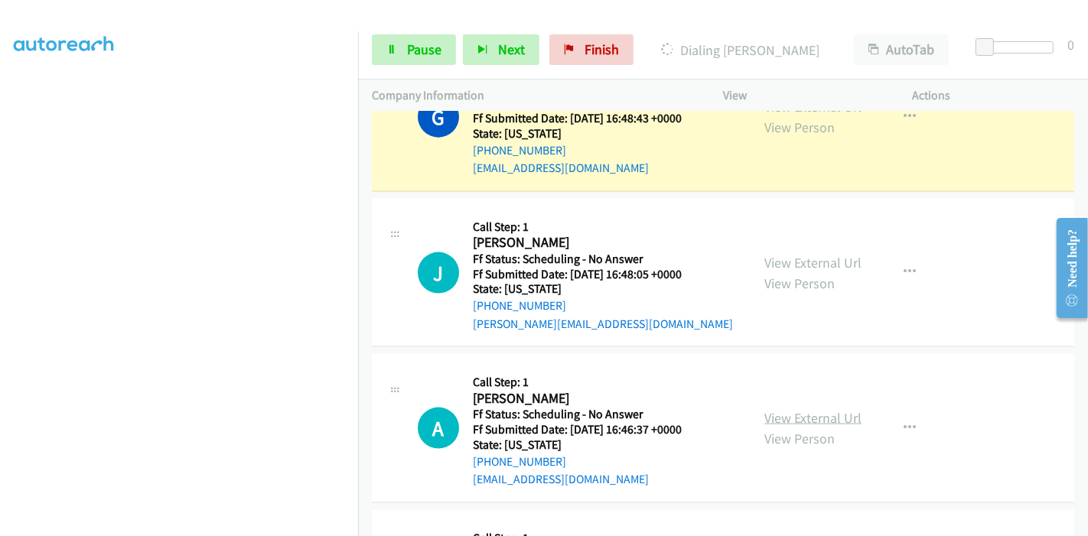
click at [800, 409] on link "View External Url" at bounding box center [813, 418] width 97 height 18
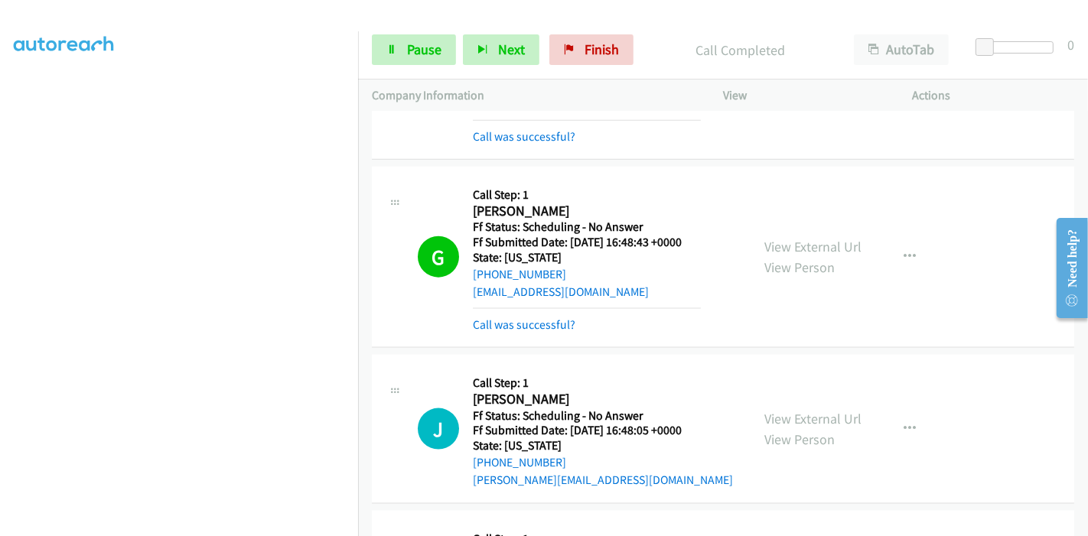
scroll to position [1700, 0]
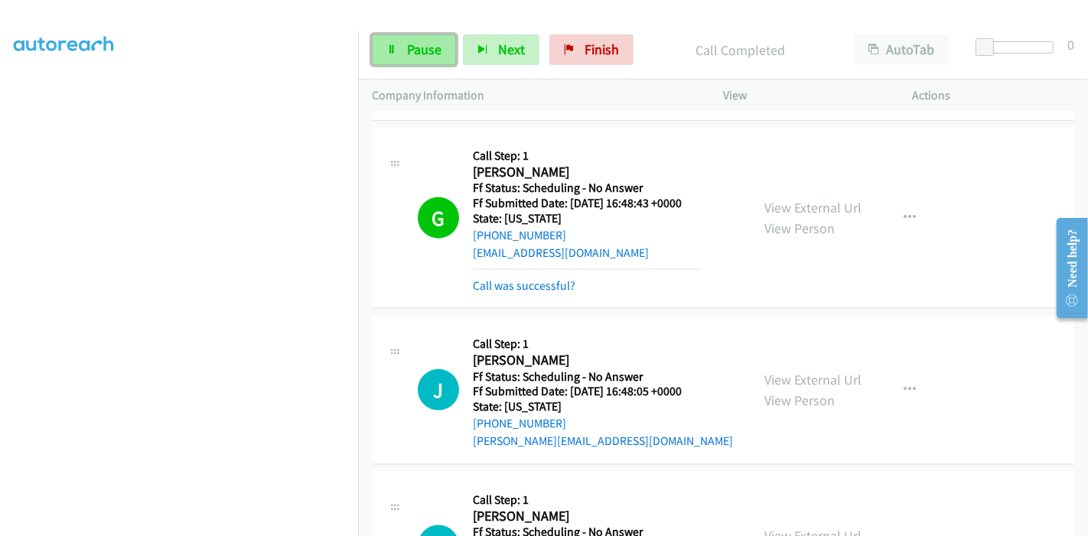
click at [416, 57] on span "Pause" at bounding box center [424, 50] width 34 height 18
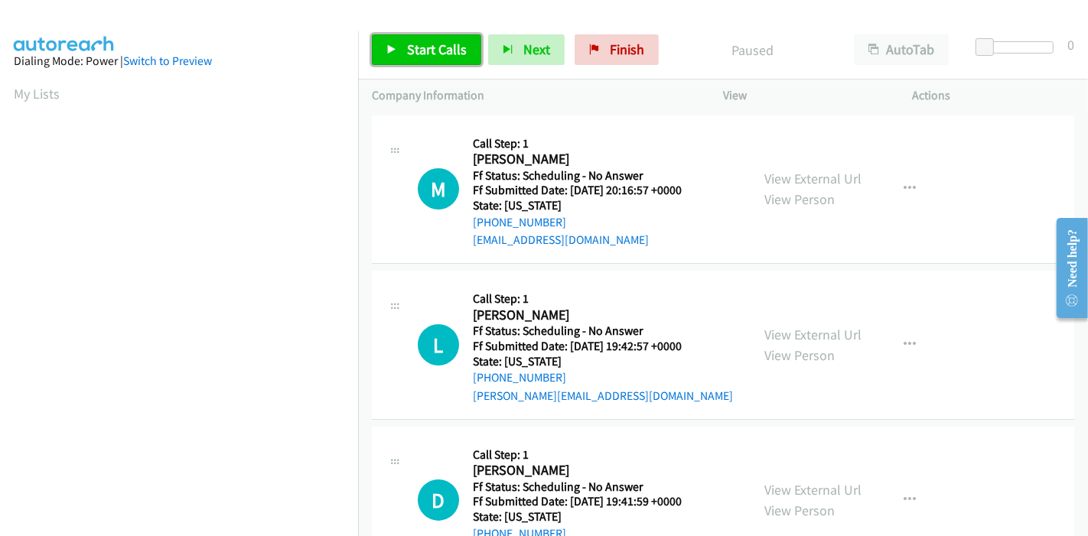
click at [405, 49] on link "Start Calls" at bounding box center [426, 49] width 109 height 31
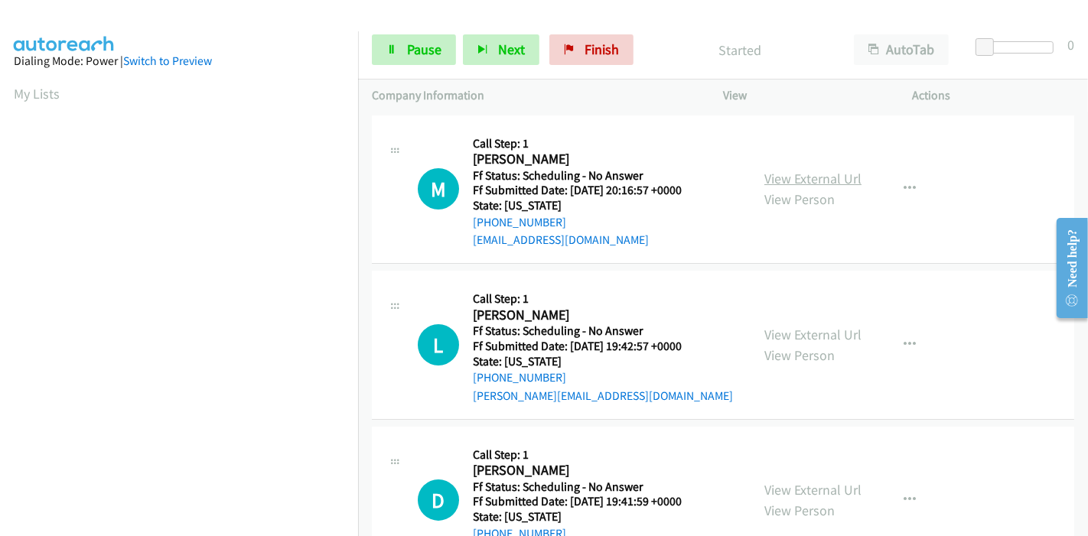
click at [769, 173] on link "View External Url" at bounding box center [813, 179] width 97 height 18
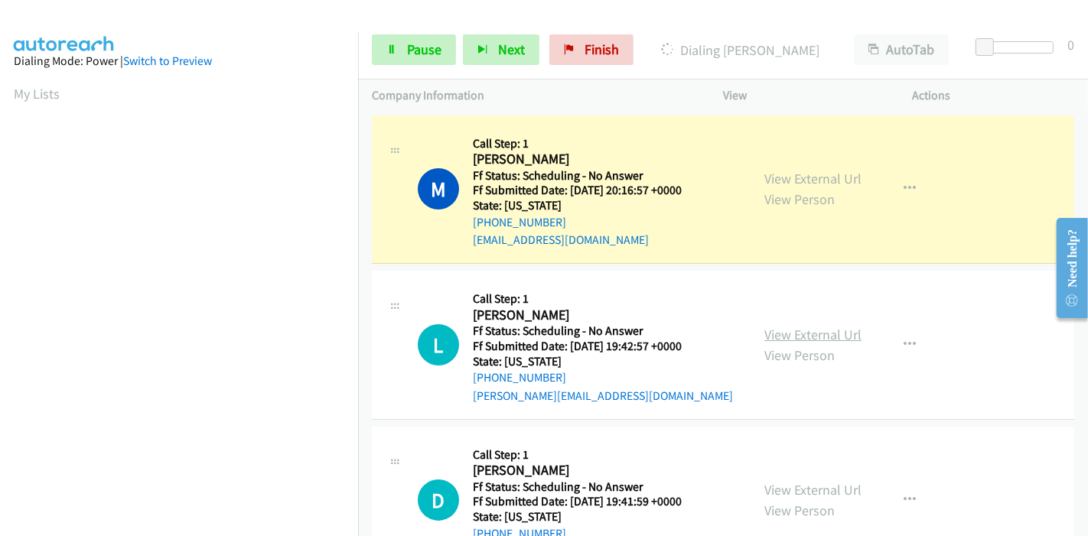
click at [781, 339] on link "View External Url" at bounding box center [813, 335] width 97 height 18
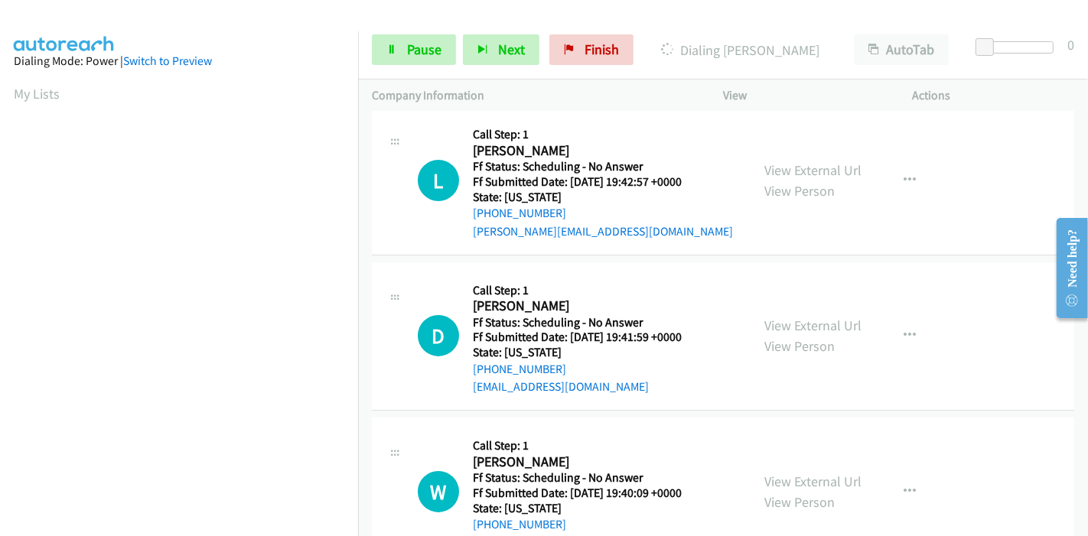
scroll to position [170, 0]
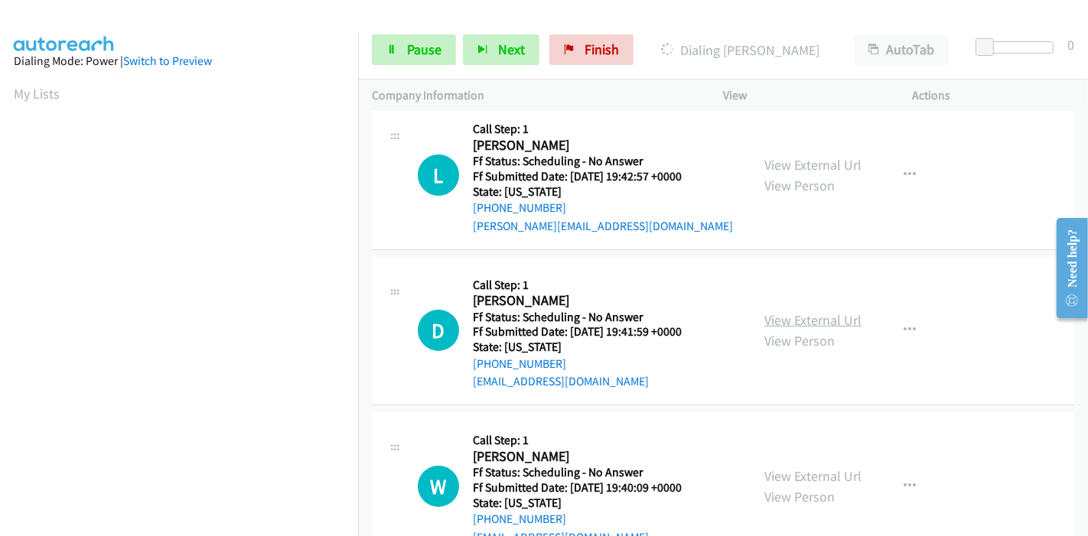
click at [803, 315] on link "View External Url" at bounding box center [813, 320] width 97 height 18
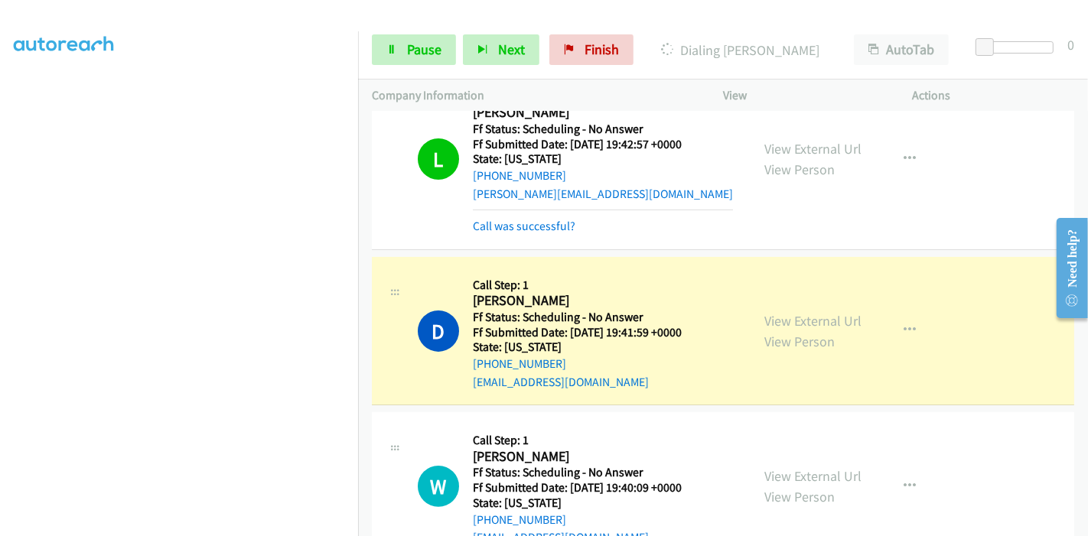
scroll to position [255, 0]
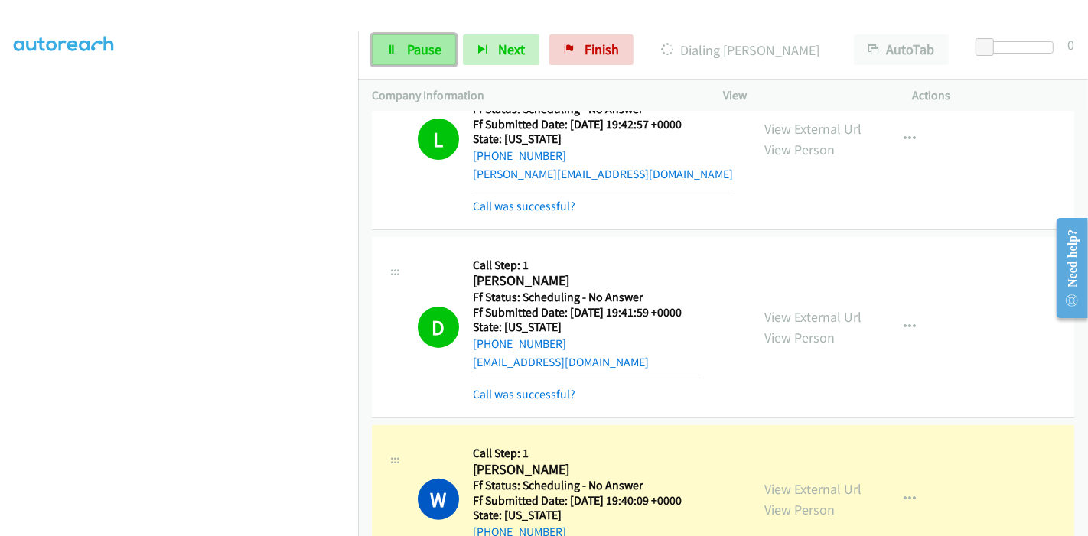
click at [412, 46] on span "Pause" at bounding box center [424, 50] width 34 height 18
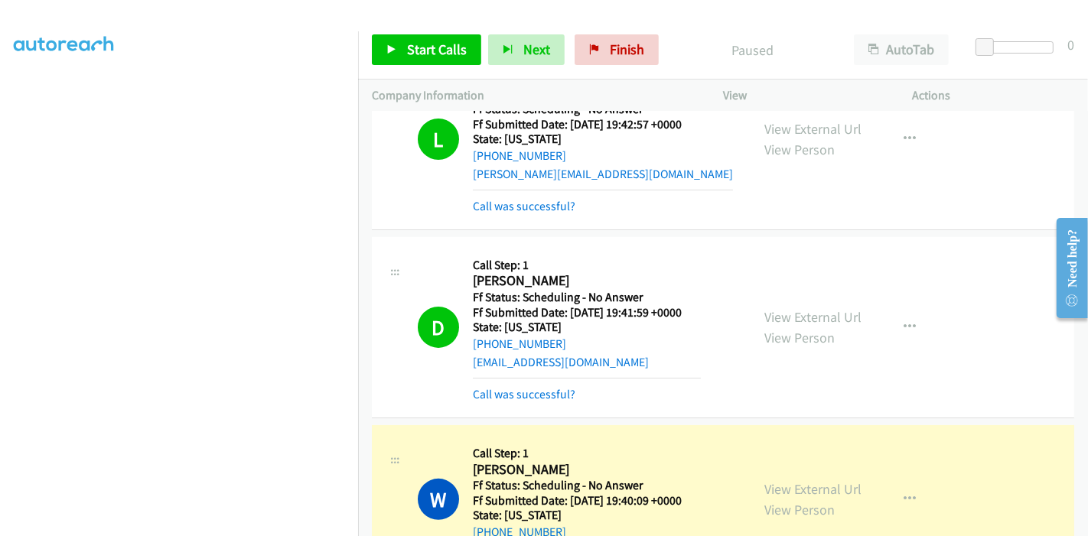
scroll to position [425, 0]
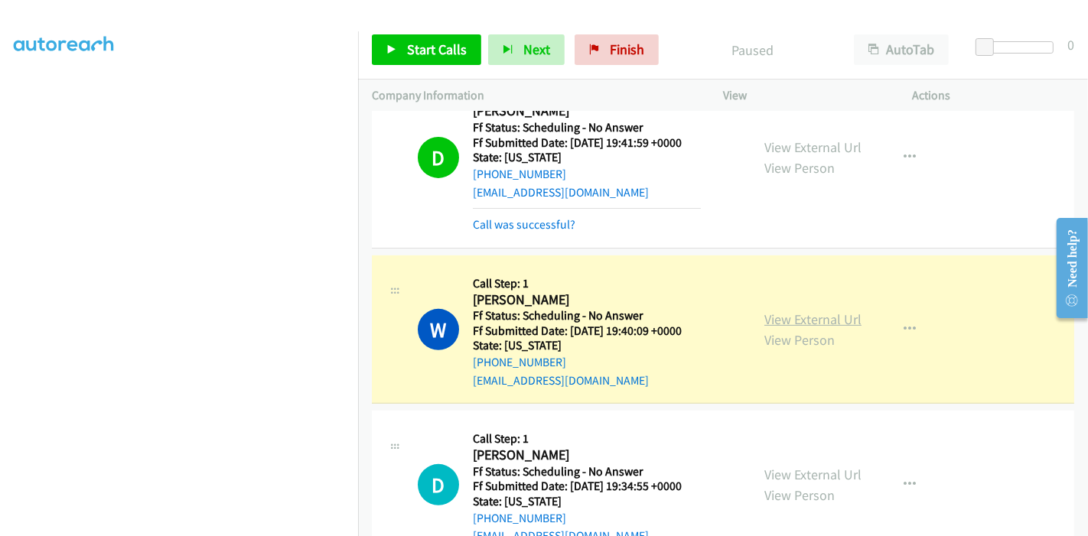
click at [824, 321] on link "View External Url" at bounding box center [813, 320] width 97 height 18
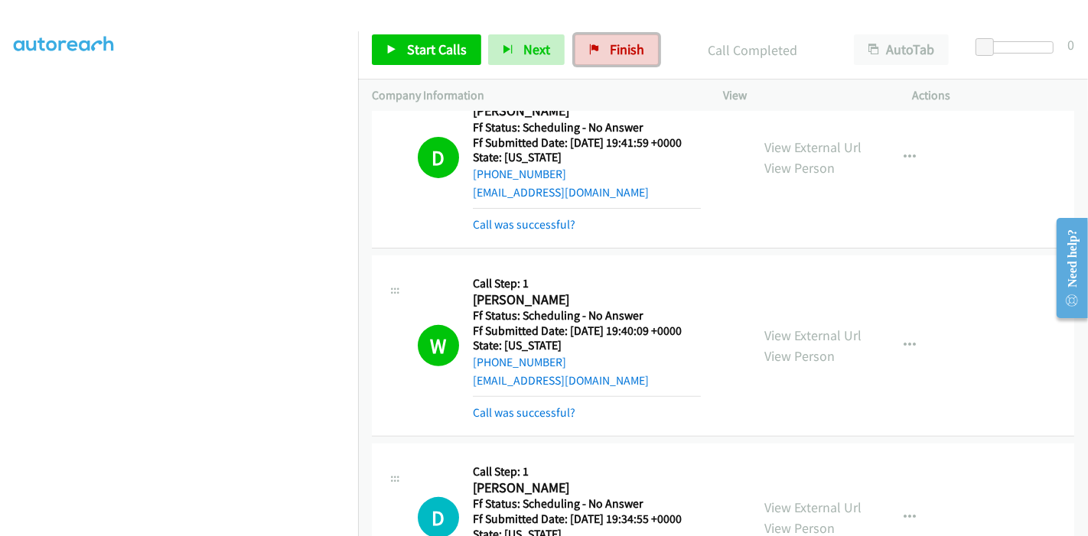
click at [625, 47] on span "Finish" at bounding box center [627, 50] width 34 height 18
